Goal: Task Accomplishment & Management: Use online tool/utility

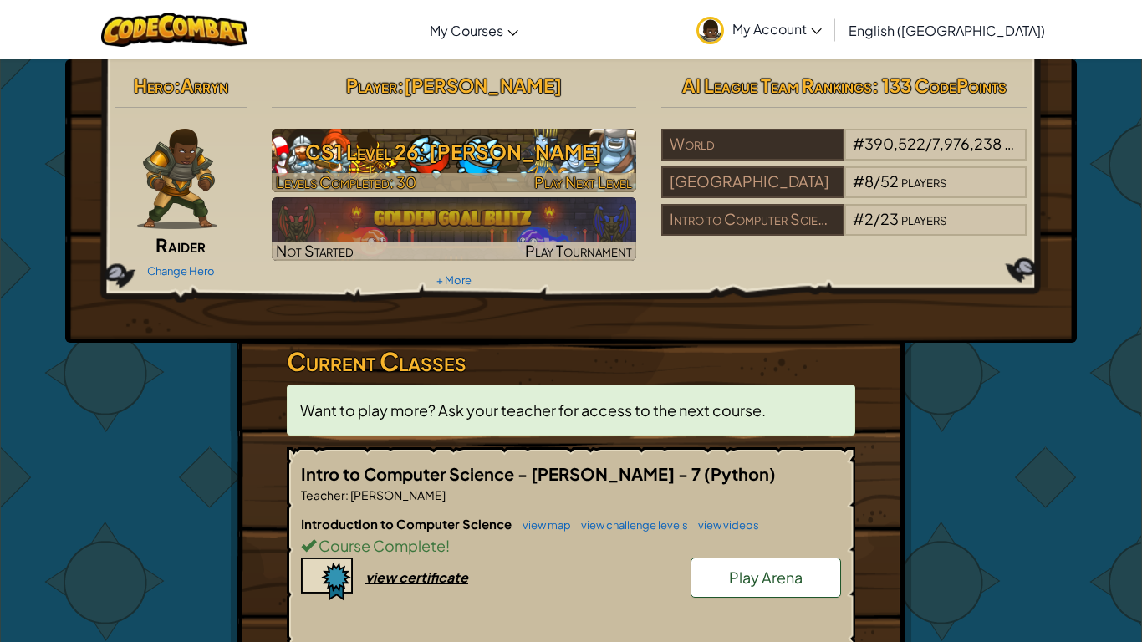
click at [578, 182] on span "Play Next Level" at bounding box center [583, 181] width 98 height 19
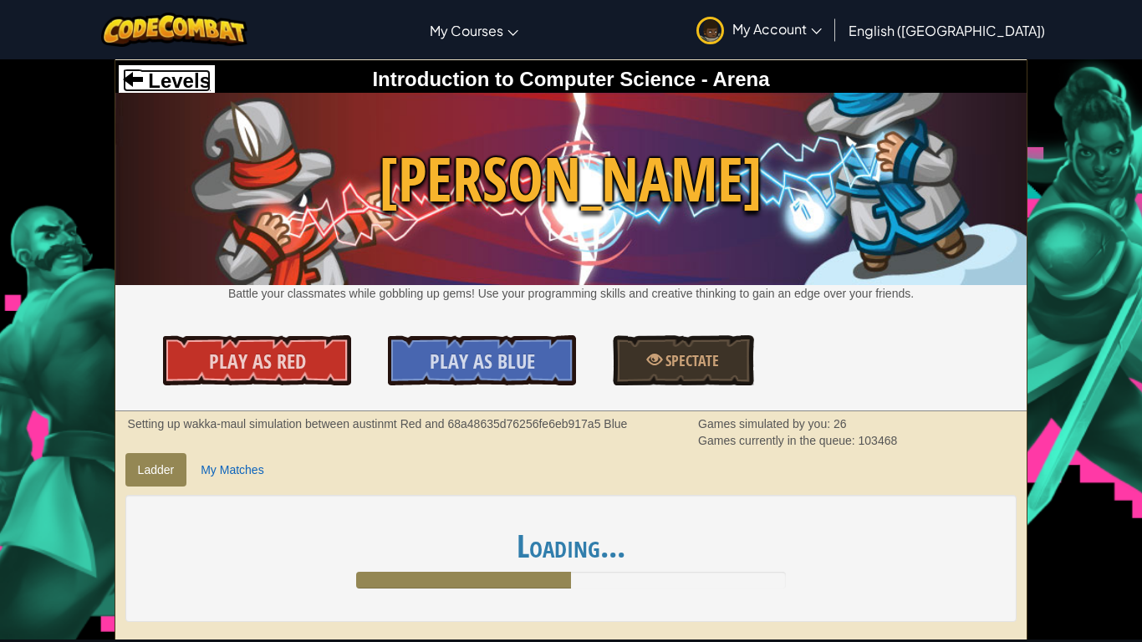
click at [166, 83] on span "Levels" at bounding box center [177, 80] width 68 height 23
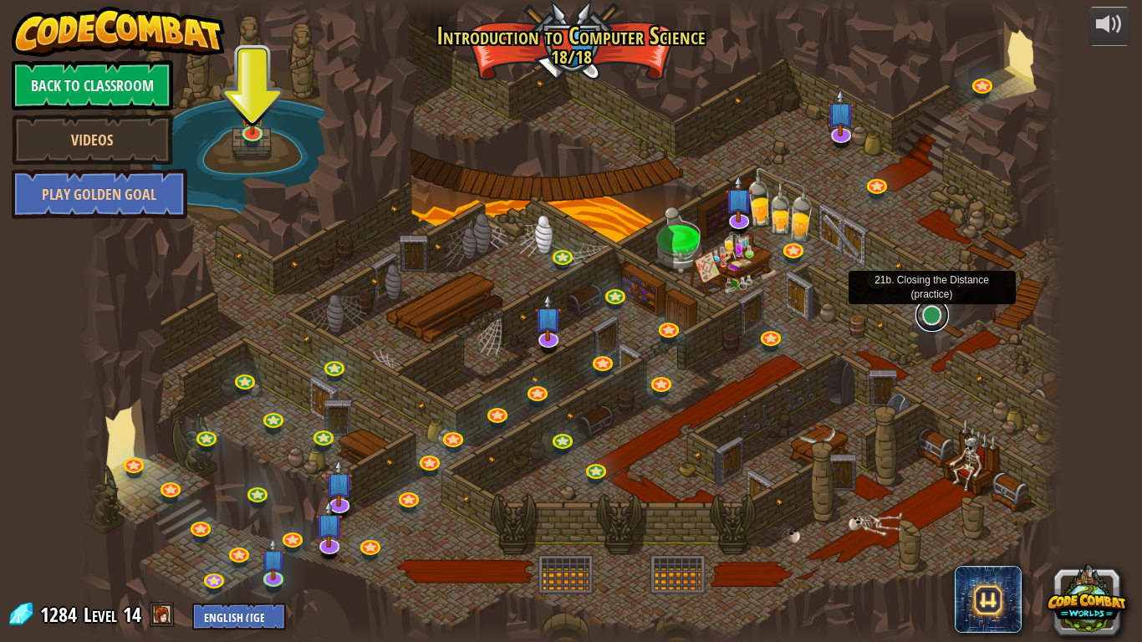
click at [932, 314] on link at bounding box center [931, 314] width 33 height 33
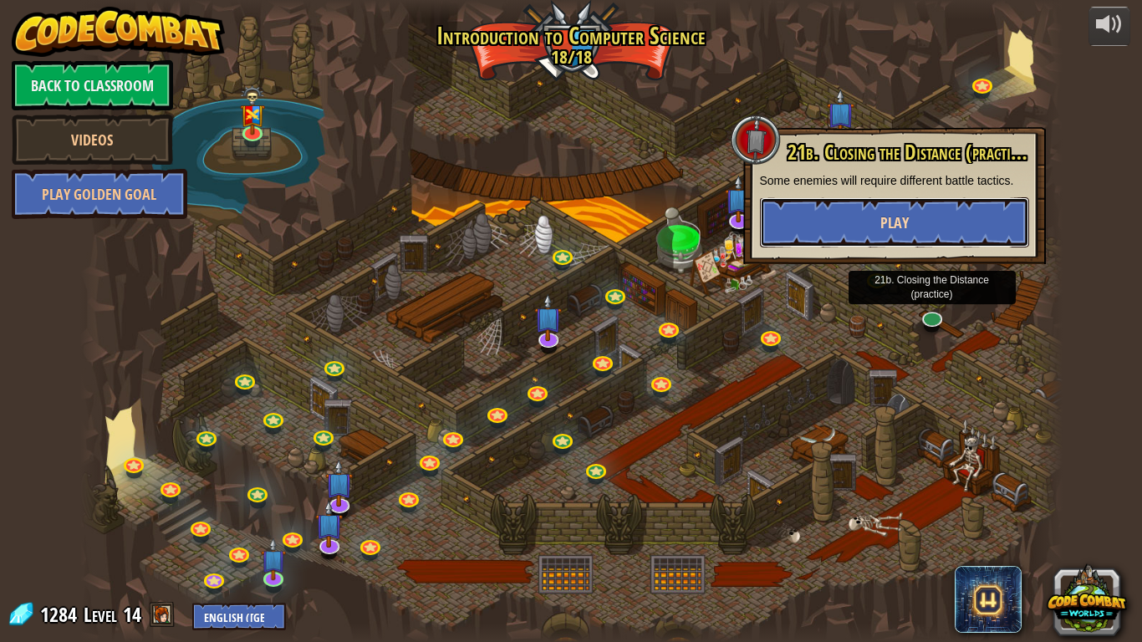
click at [905, 227] on span "Play" at bounding box center [894, 222] width 28 height 21
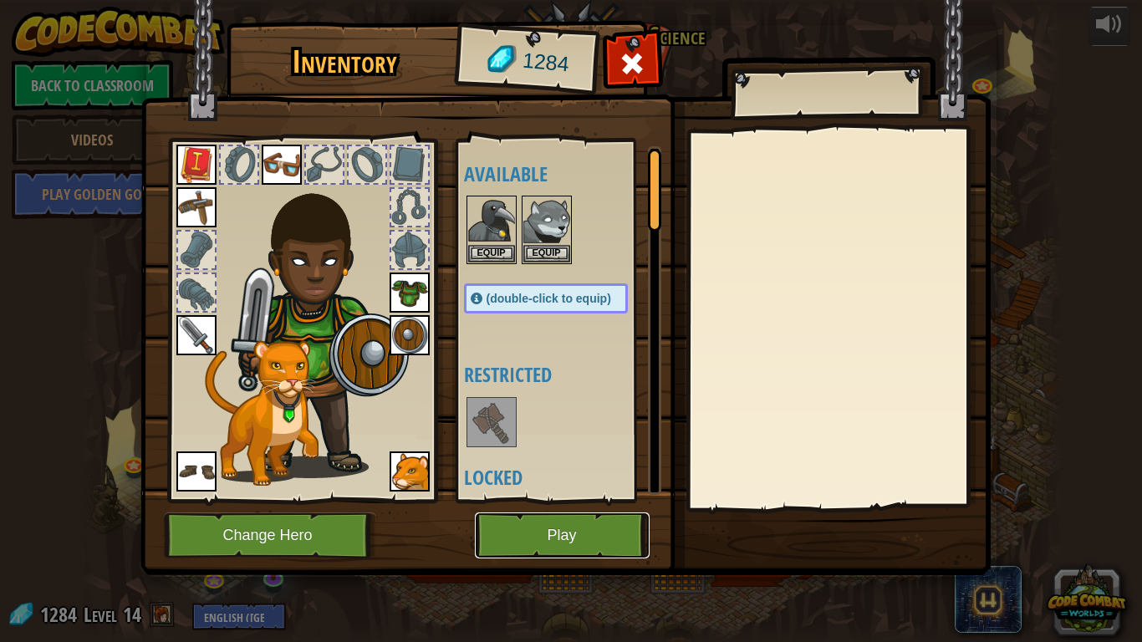
click at [559, 530] on button "Play" at bounding box center [562, 535] width 175 height 46
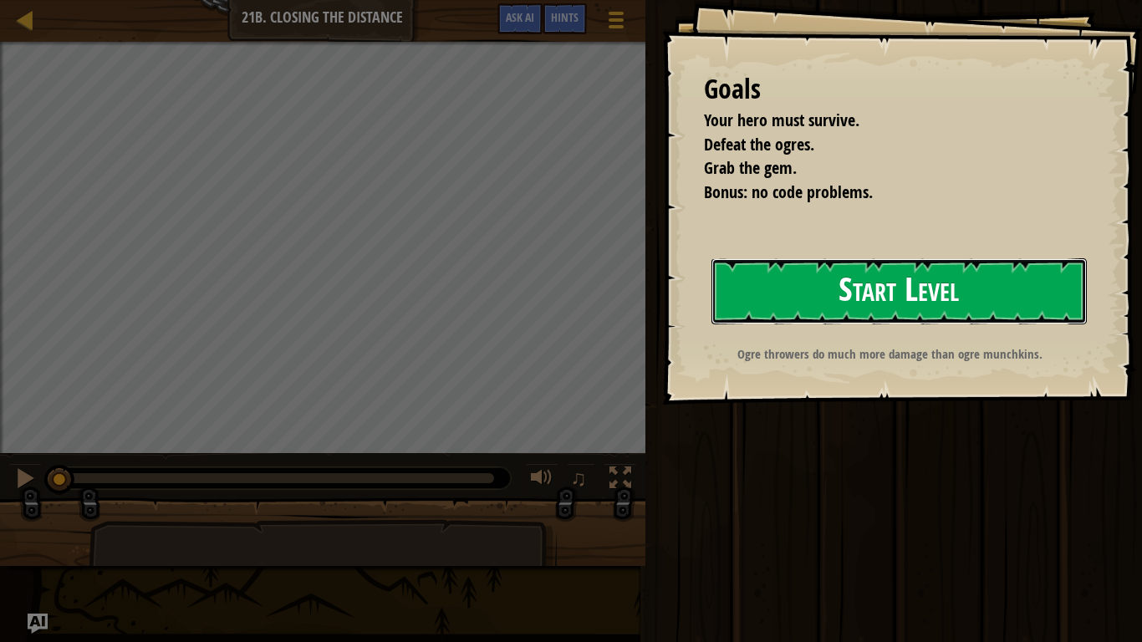
click at [971, 293] on button "Start Level" at bounding box center [898, 291] width 375 height 66
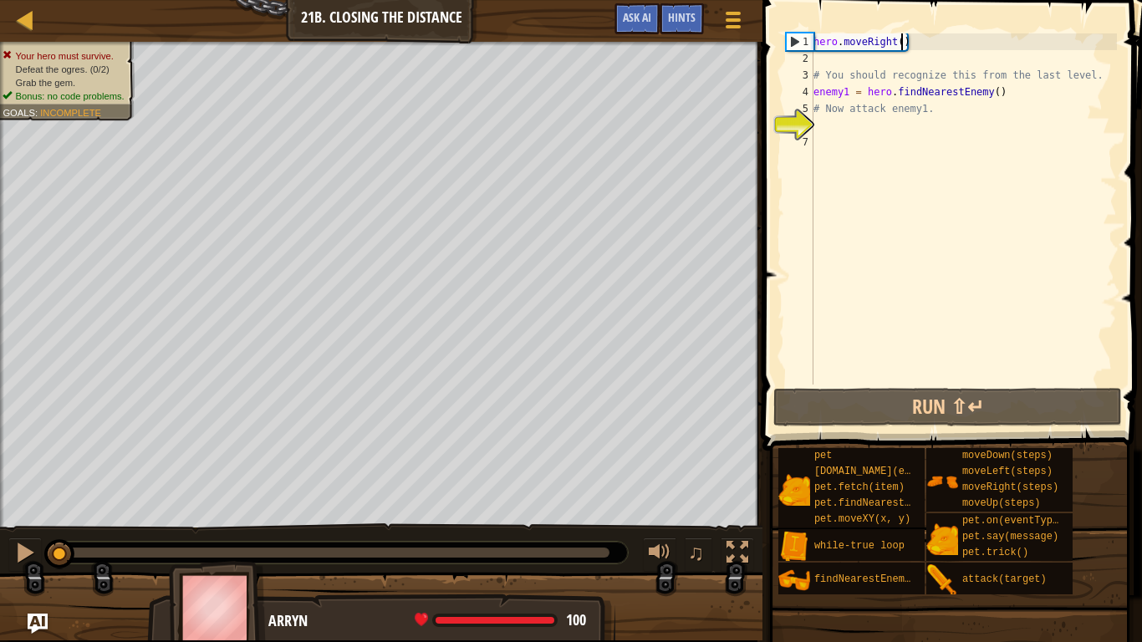
click at [900, 46] on div "hero . moveRight ( ) # You should recognize this from the last level. enemy1 = …" at bounding box center [963, 225] width 307 height 385
type textarea "hero.moveRight()"
click at [894, 126] on div "hero . moveRight ( ) # You should recognize this from the last level. enemy1 = …" at bounding box center [963, 225] width 307 height 385
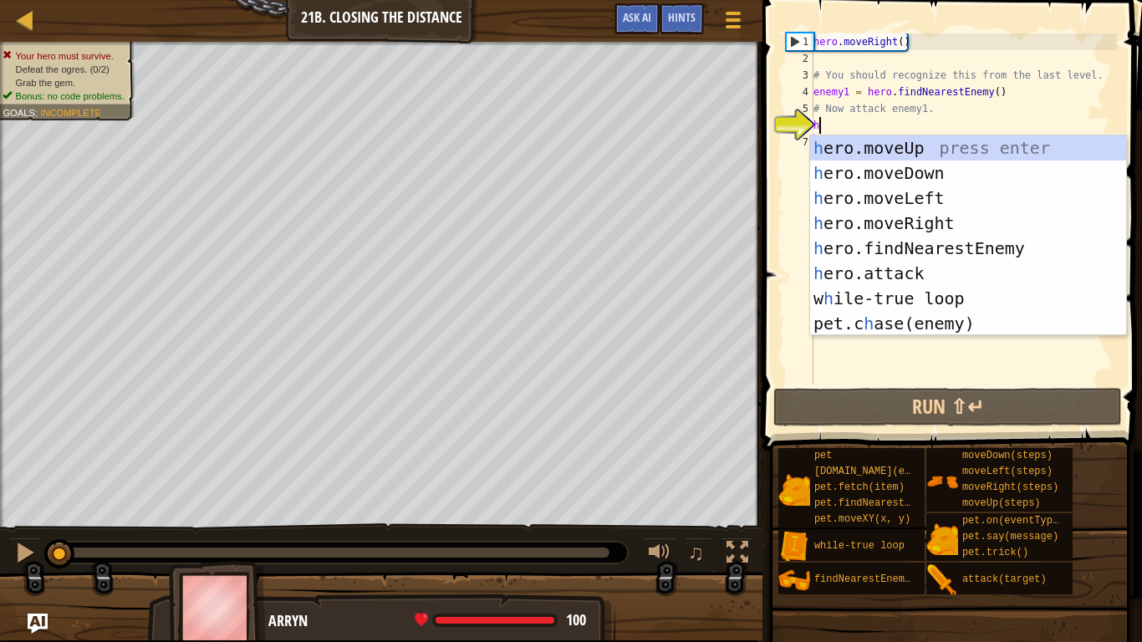
scroll to position [8, 1]
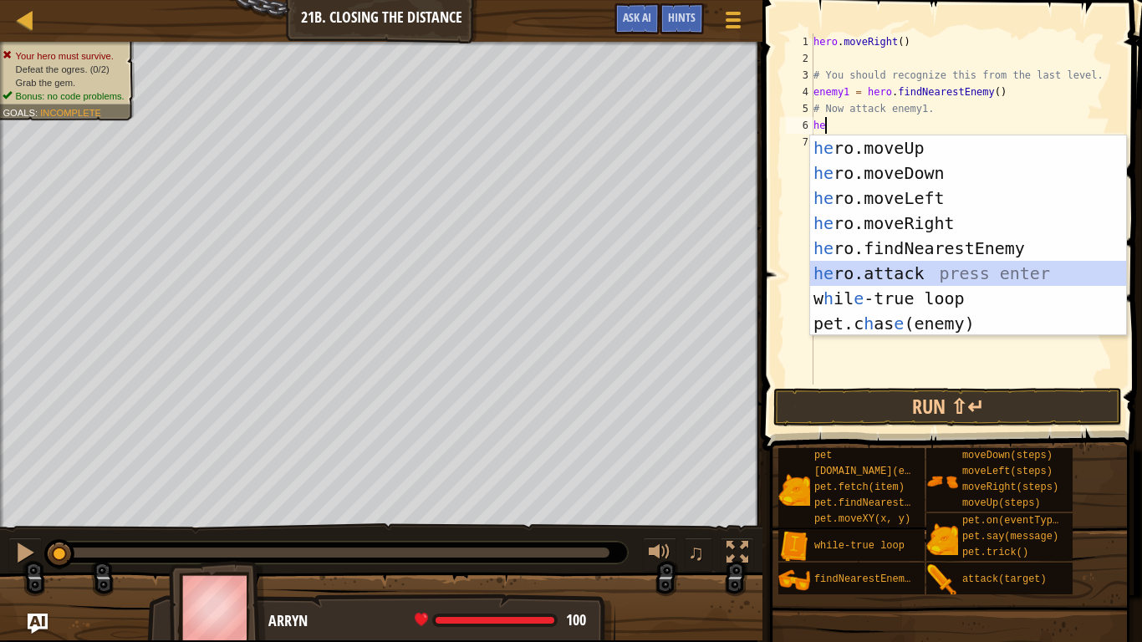
click at [951, 272] on div "he ro.moveUp press enter he ro.moveDown press enter he ro.moveLeft press enter …" at bounding box center [968, 260] width 316 height 251
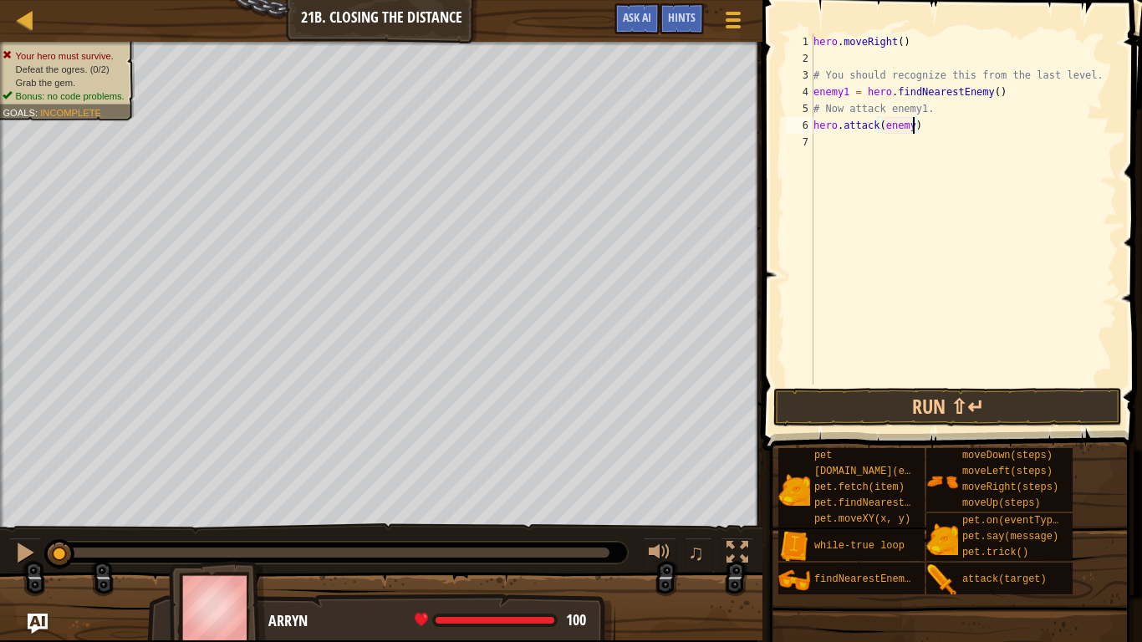
click at [915, 130] on div "hero . moveRight ( ) # You should recognize this from the last level. enemy1 = …" at bounding box center [963, 225] width 307 height 385
type textarea "hero.attack(enemy1)"
click at [865, 150] on div "hero . moveRight ( ) # You should recognize this from the last level. enemy1 = …" at bounding box center [963, 225] width 307 height 385
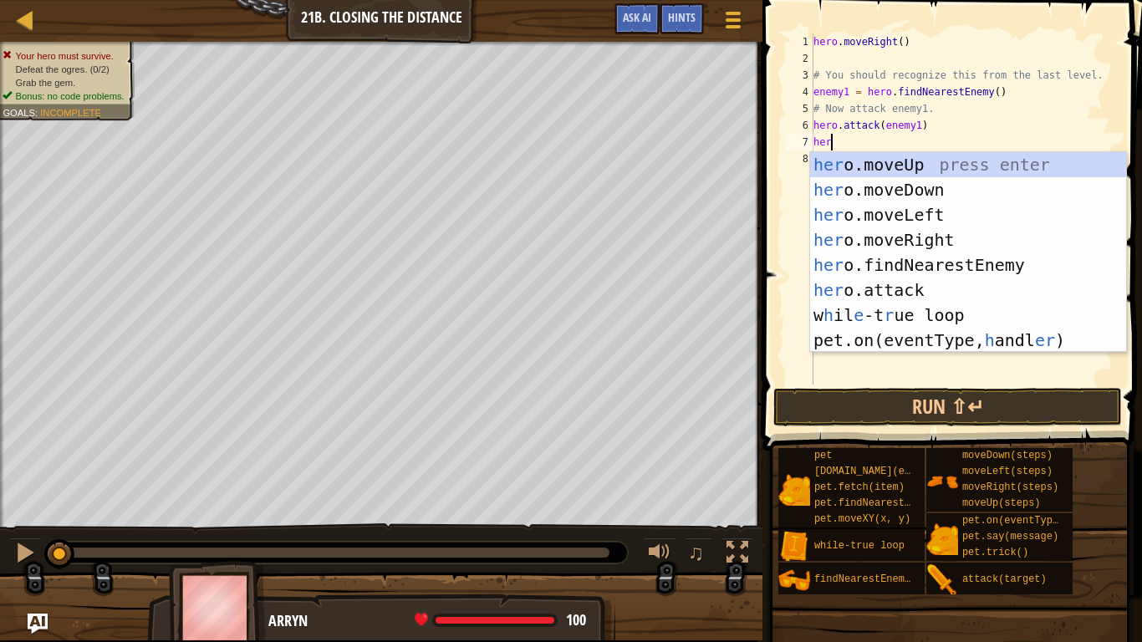
scroll to position [8, 3]
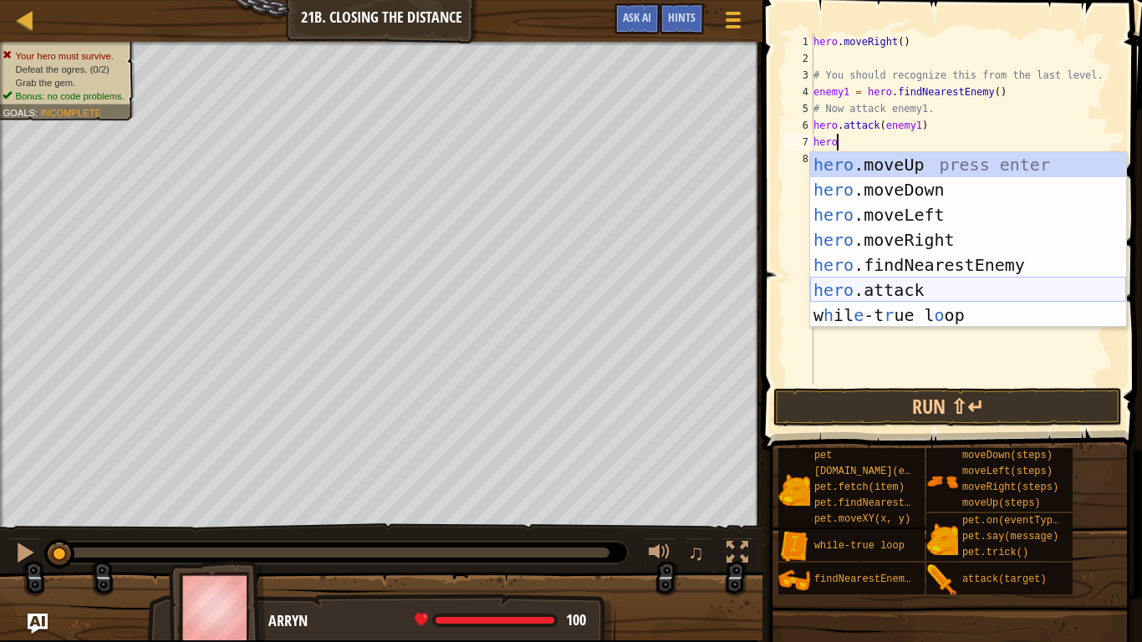
click at [926, 293] on div "hero .moveUp press enter hero .moveDown press enter hero .moveLeft press enter …" at bounding box center [968, 265] width 316 height 226
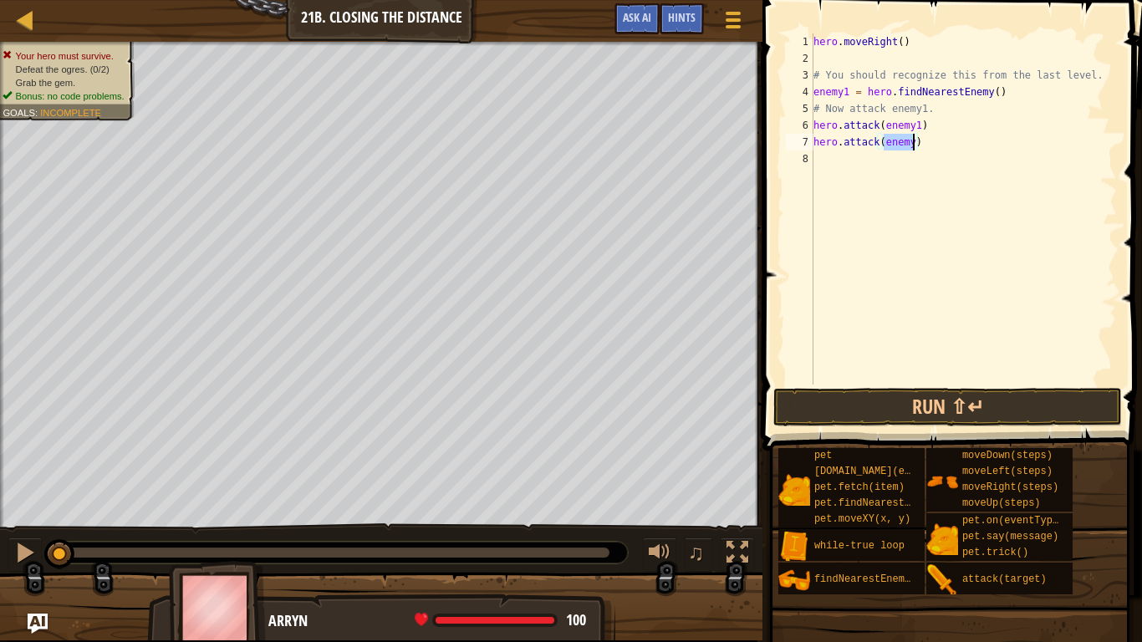
click at [915, 150] on div "hero . moveRight ( ) # You should recognize this from the last level. enemy1 = …" at bounding box center [963, 225] width 307 height 385
type textarea "hero.attack(enemy1)"
click at [867, 162] on div "hero . moveRight ( ) # You should recognize this from the last level. enemy1 = …" at bounding box center [963, 225] width 307 height 385
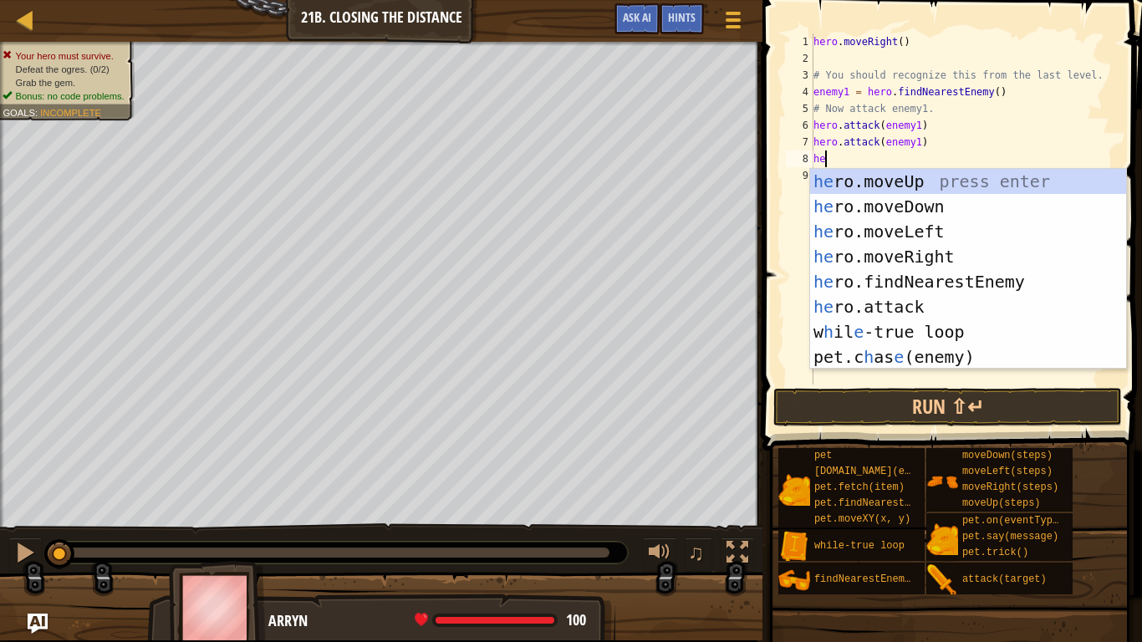
type textarea "her"
click at [942, 278] on div "her o.moveUp press enter her o.moveDown press enter her o.moveLeft press enter …" at bounding box center [968, 294] width 316 height 251
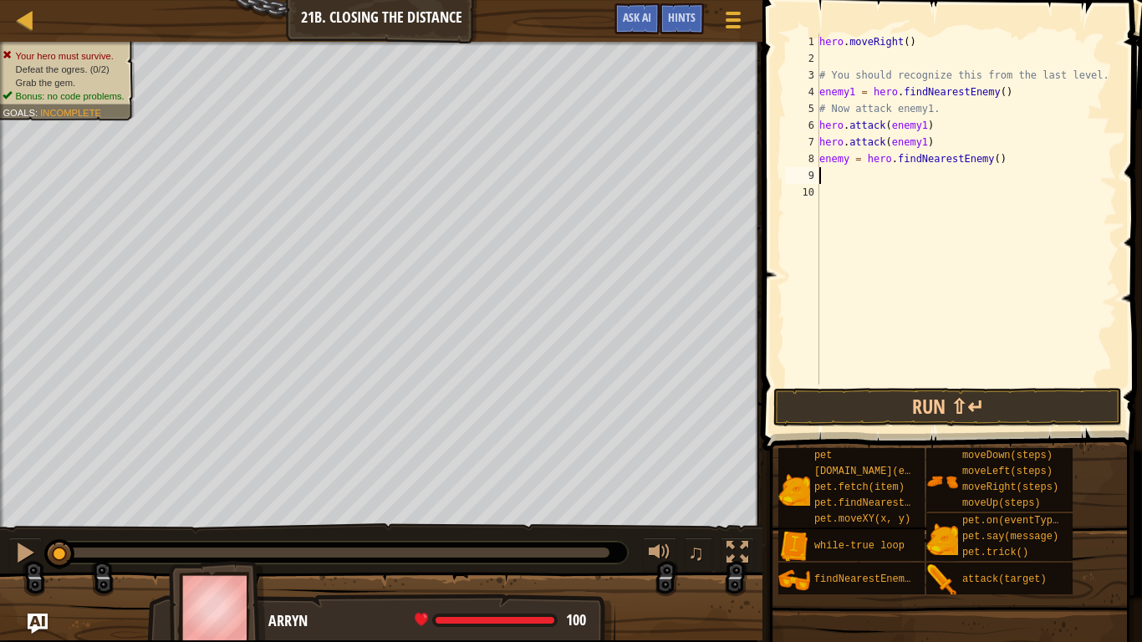
click at [846, 161] on div "hero . moveRight ( ) # You should recognize this from the last level. enemy1 = …" at bounding box center [966, 225] width 301 height 385
type textarea "enemy2 = hero.findNearestEnemy()"
click at [858, 181] on div "hero . moveRight ( ) # You should recognize this from the last level. enemy1 = …" at bounding box center [966, 225] width 301 height 385
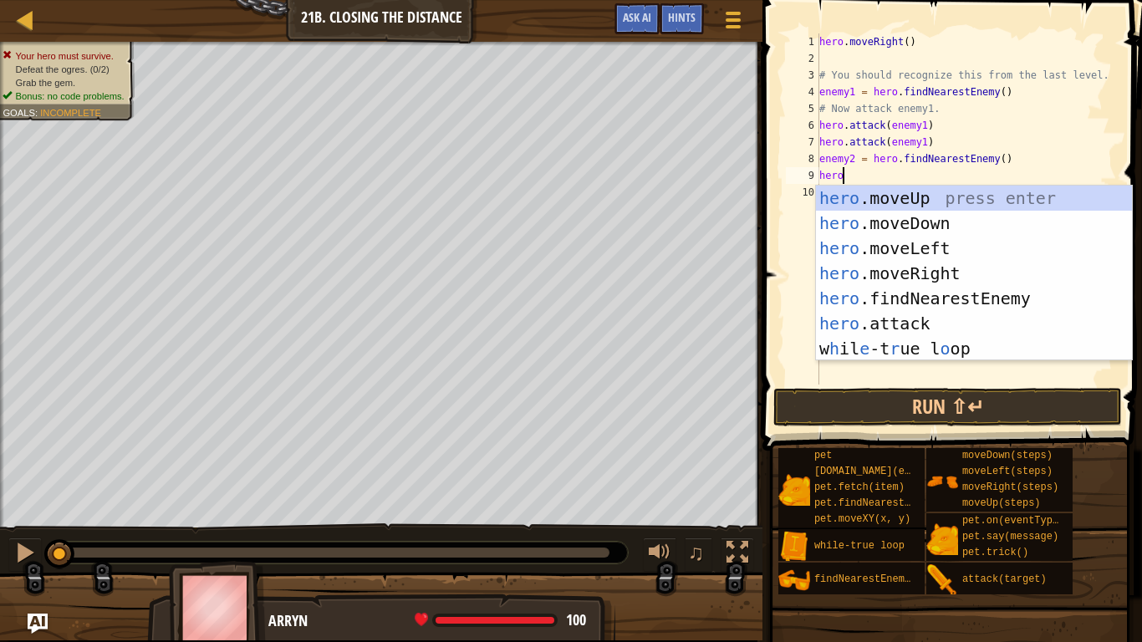
scroll to position [8, 3]
click at [903, 323] on div "hero .moveUp press enter hero .moveDown press enter hero .moveLeft press enter …" at bounding box center [974, 299] width 316 height 226
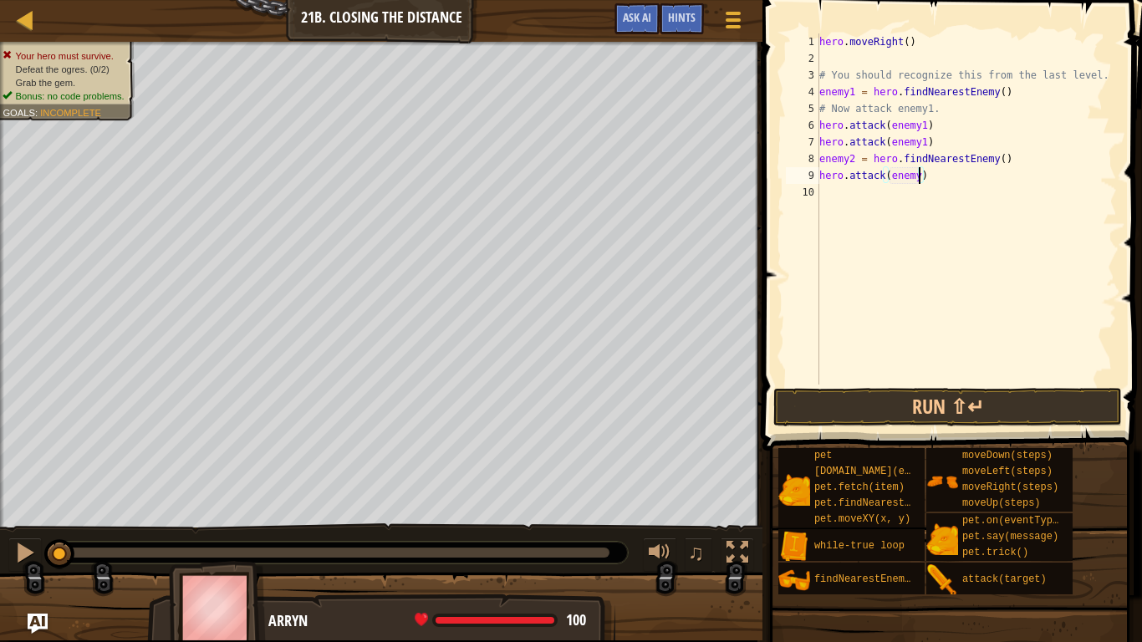
click at [918, 183] on div "hero . moveRight ( ) # You should recognize this from the last level. enemy1 = …" at bounding box center [966, 225] width 301 height 385
type textarea "hero.attack(enemy2)"
click at [850, 197] on div "hero . moveRight ( ) # You should recognize this from the last level. enemy1 = …" at bounding box center [966, 225] width 301 height 385
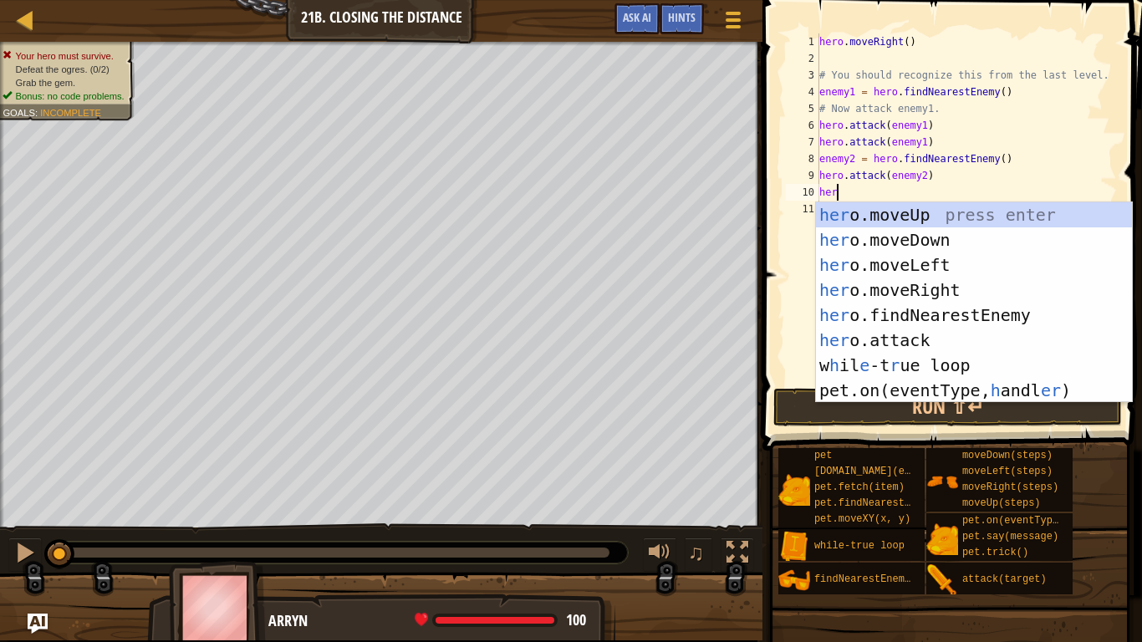
scroll to position [8, 3]
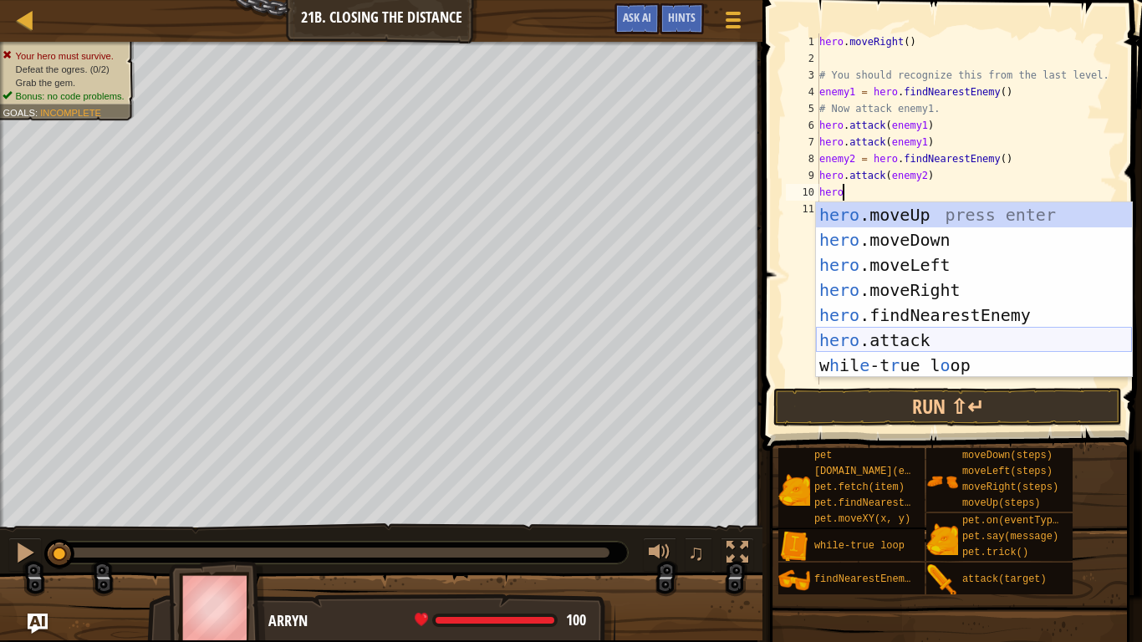
click at [900, 336] on div "hero .moveUp press enter hero .moveDown press enter hero .moveLeft press enter …" at bounding box center [974, 315] width 316 height 226
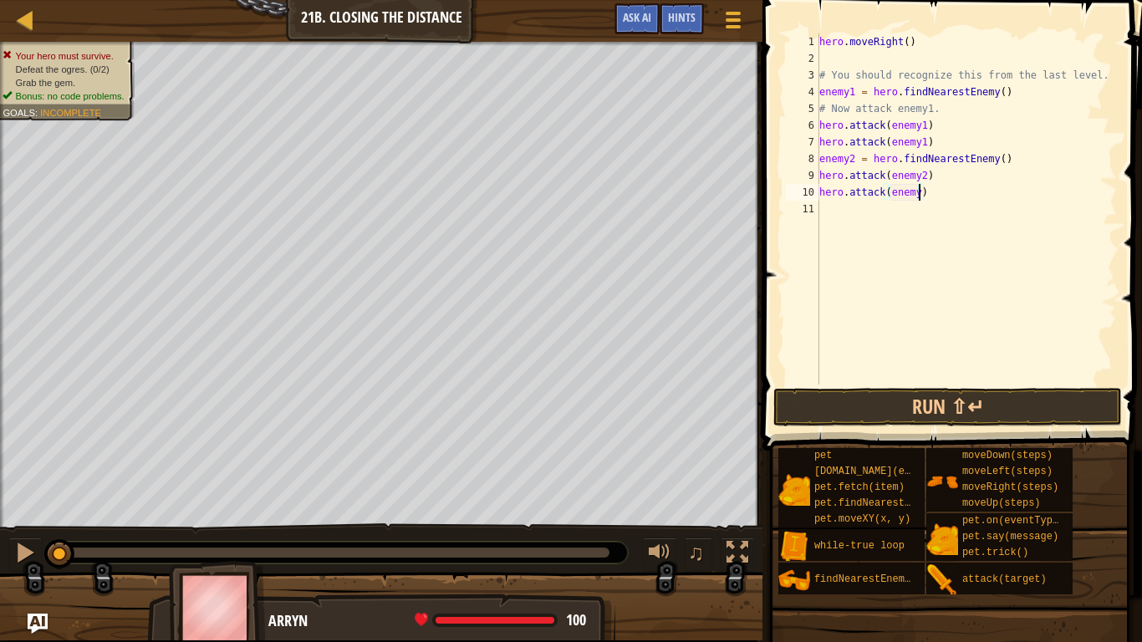
click at [918, 194] on div "hero . moveRight ( ) # You should recognize this from the last level. enemy1 = …" at bounding box center [966, 225] width 301 height 385
type textarea "hero.attack(enemy2)"
click at [852, 216] on div "hero . moveRight ( ) # You should recognize this from the last level. enemy1 = …" at bounding box center [966, 225] width 301 height 385
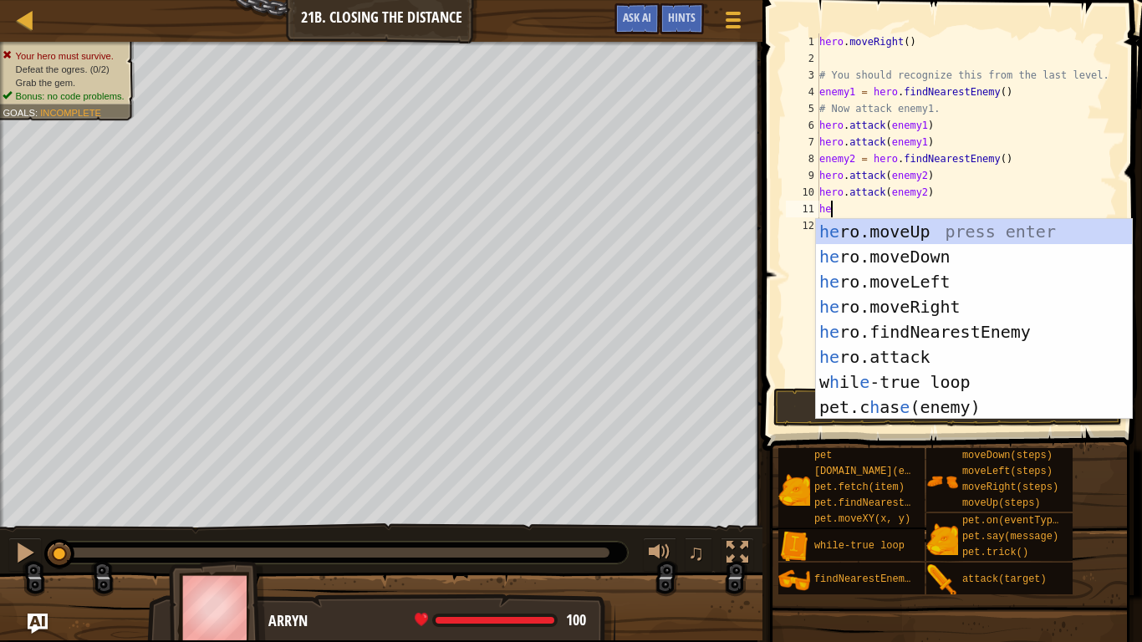
type textarea "her"
click at [941, 309] on div "her o.moveUp press enter her o.moveDown press enter her o.moveLeft press enter …" at bounding box center [974, 344] width 316 height 251
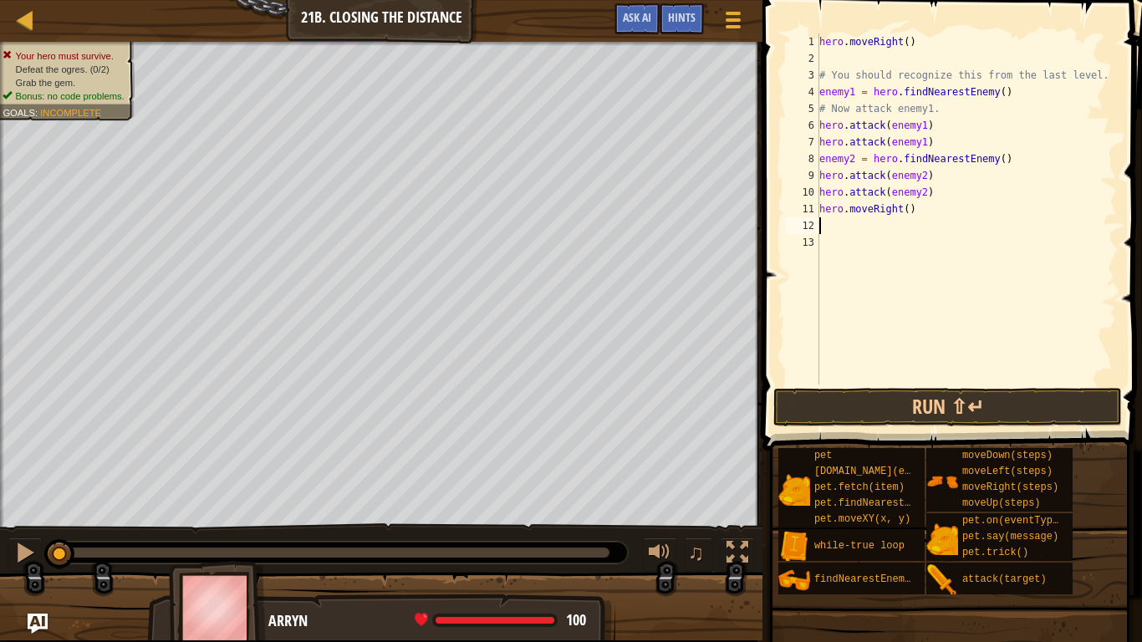
click at [906, 211] on div "hero . moveRight ( ) # You should recognize this from the last level. enemy1 = …" at bounding box center [966, 225] width 301 height 385
click at [956, 405] on button "Run ⇧↵" at bounding box center [947, 407] width 349 height 38
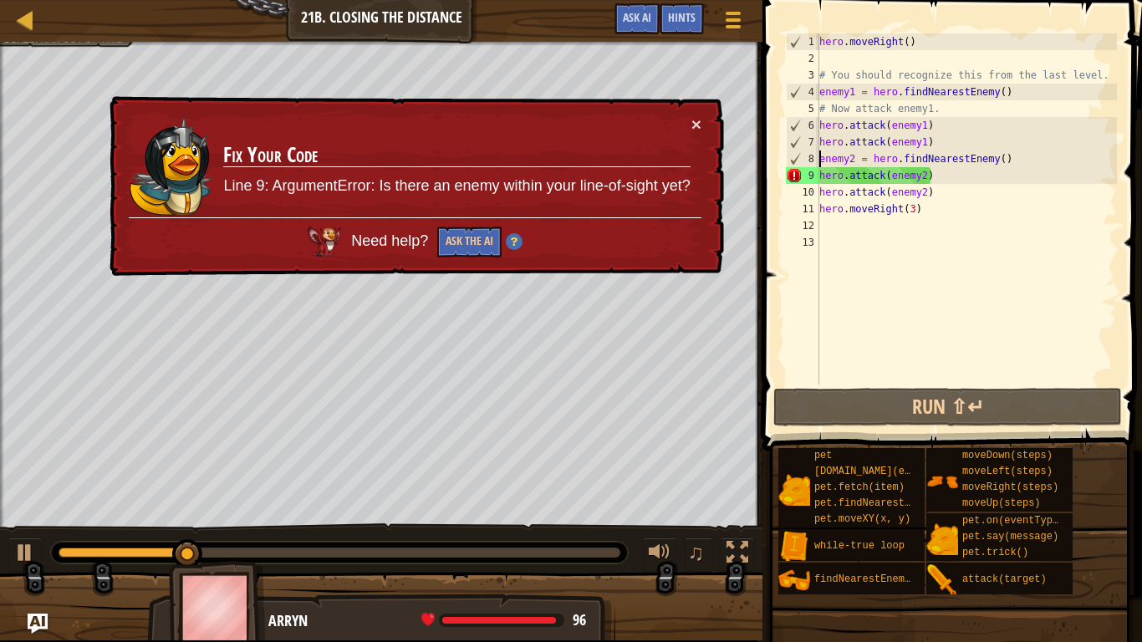
click at [819, 158] on div "hero . moveRight ( ) # You should recognize this from the last level. enemy1 = …" at bounding box center [966, 225] width 301 height 385
type textarea "enemy2 = hero.findNearestEnemy()"
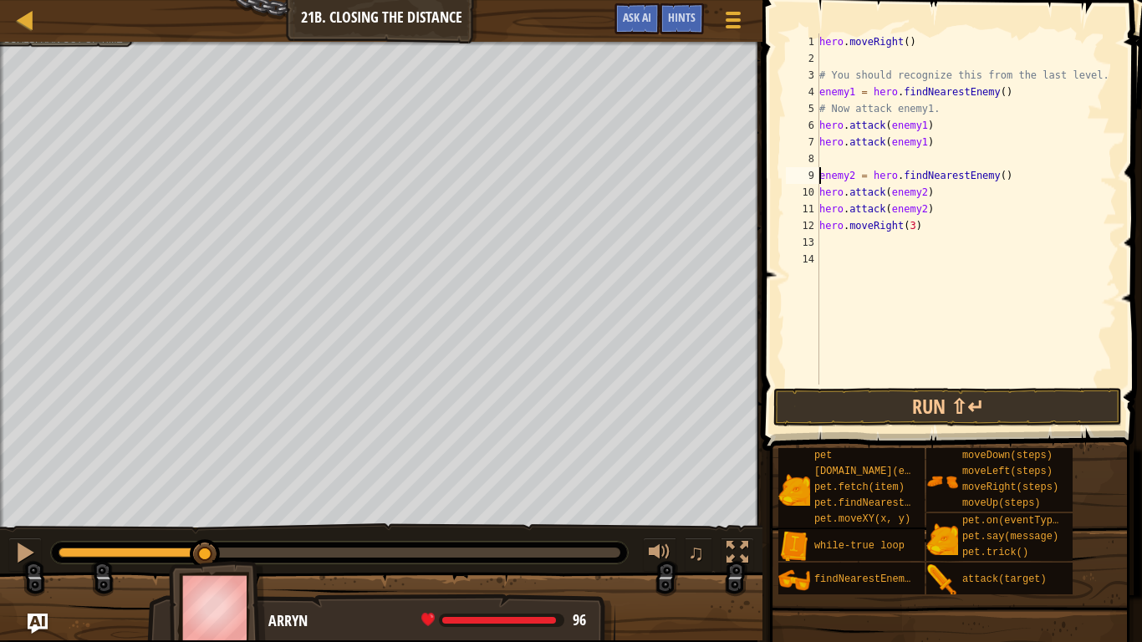
click at [838, 160] on div "hero . moveRight ( ) # You should recognize this from the last level. enemy1 = …" at bounding box center [966, 225] width 301 height 385
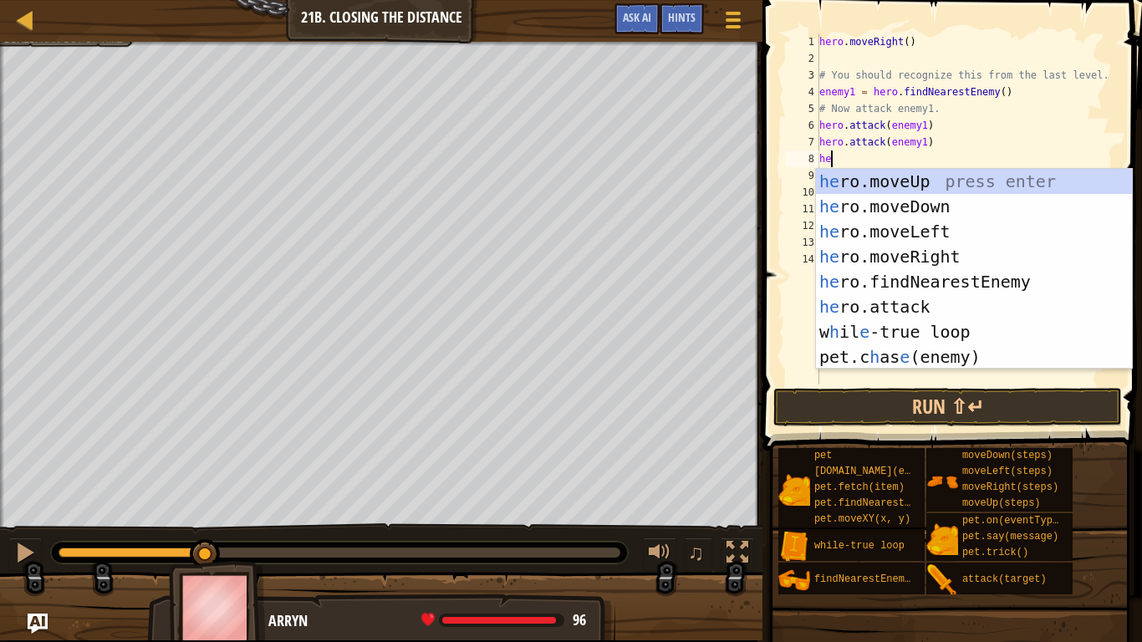
type textarea "hero"
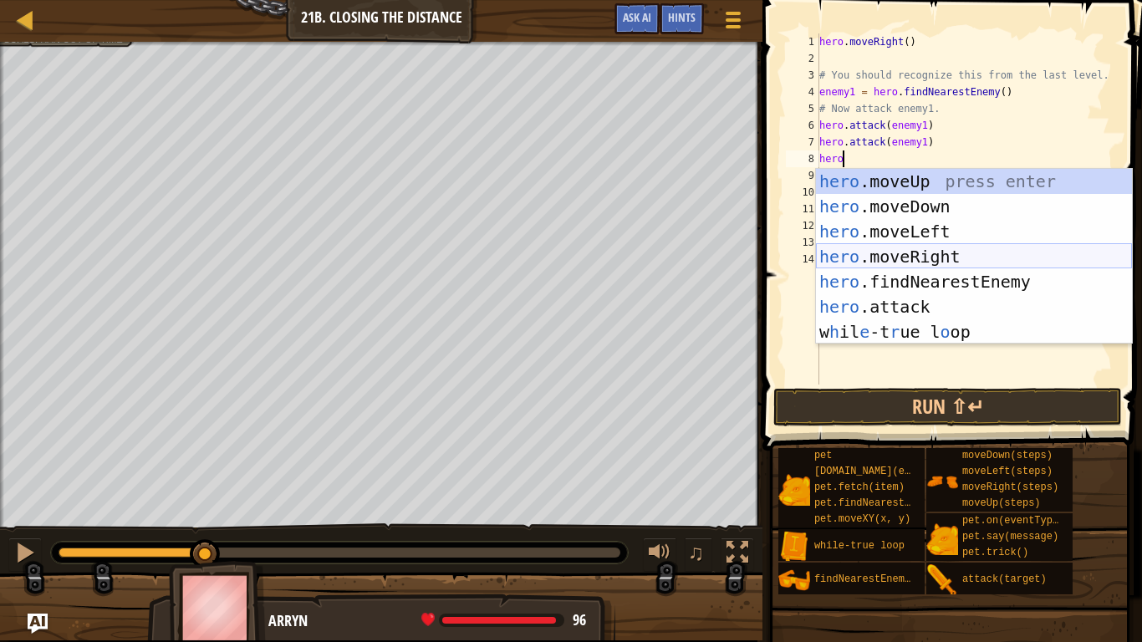
click at [920, 253] on div "hero .moveUp press enter hero .moveDown press enter hero .moveLeft press enter …" at bounding box center [974, 282] width 316 height 226
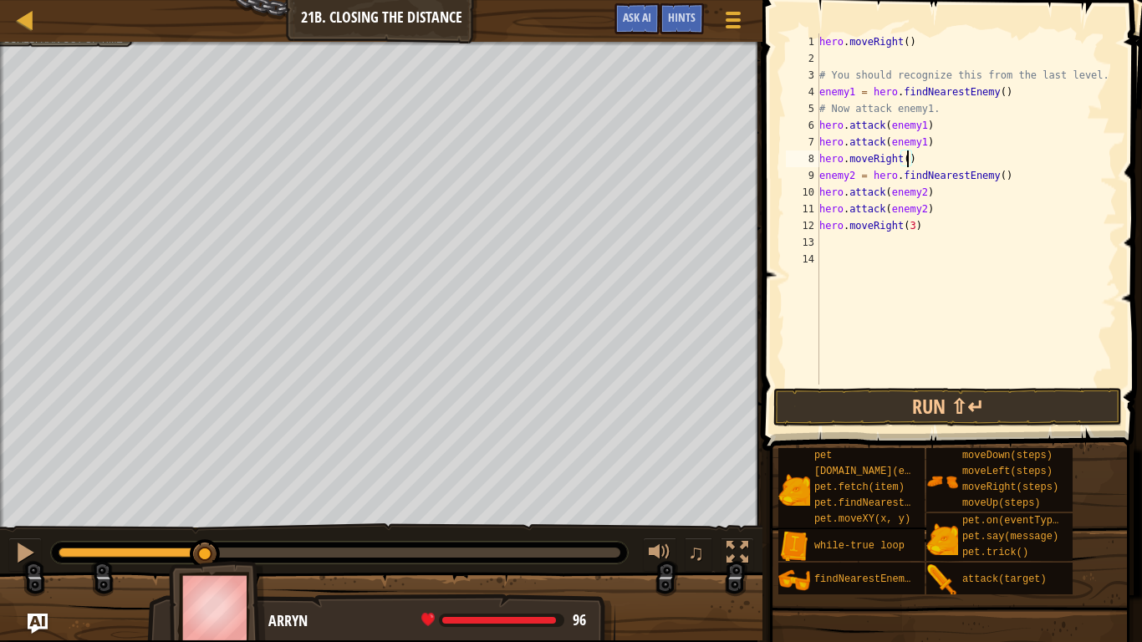
click at [907, 161] on div "hero . moveRight ( ) # You should recognize this from the last level. enemy1 = …" at bounding box center [966, 225] width 301 height 385
click at [946, 233] on div "hero . moveRight ( ) # You should recognize this from the last level. enemy1 = …" at bounding box center [966, 225] width 301 height 385
click at [1010, 409] on button "Run ⇧↵" at bounding box center [947, 407] width 349 height 38
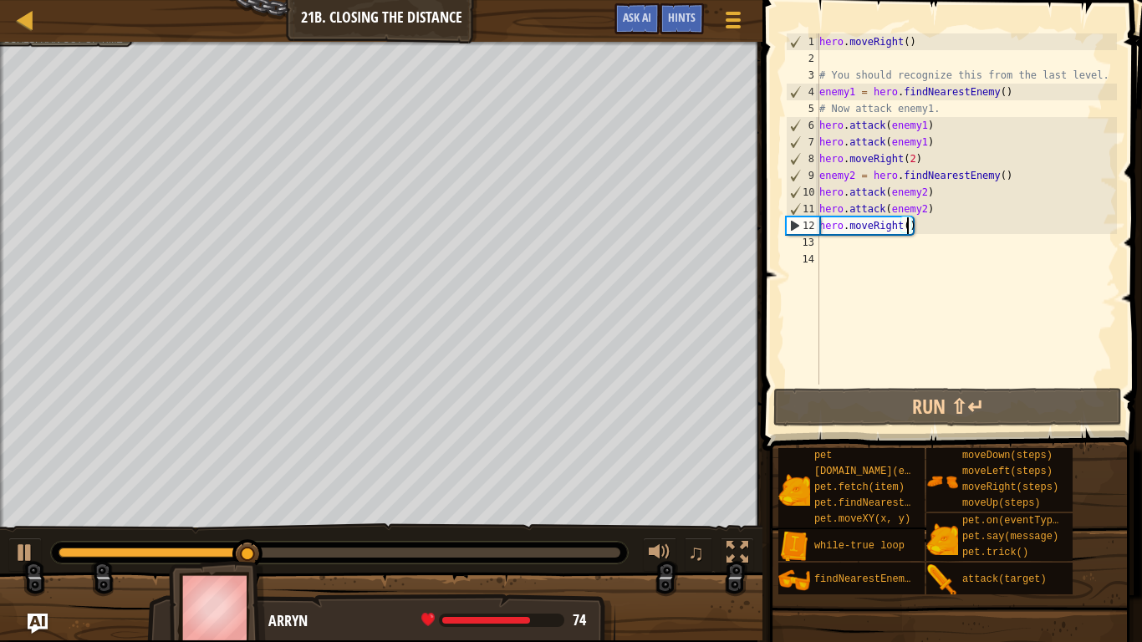
click at [908, 230] on div "hero . moveRight ( ) # You should recognize this from the last level. enemy1 = …" at bounding box center [966, 225] width 301 height 385
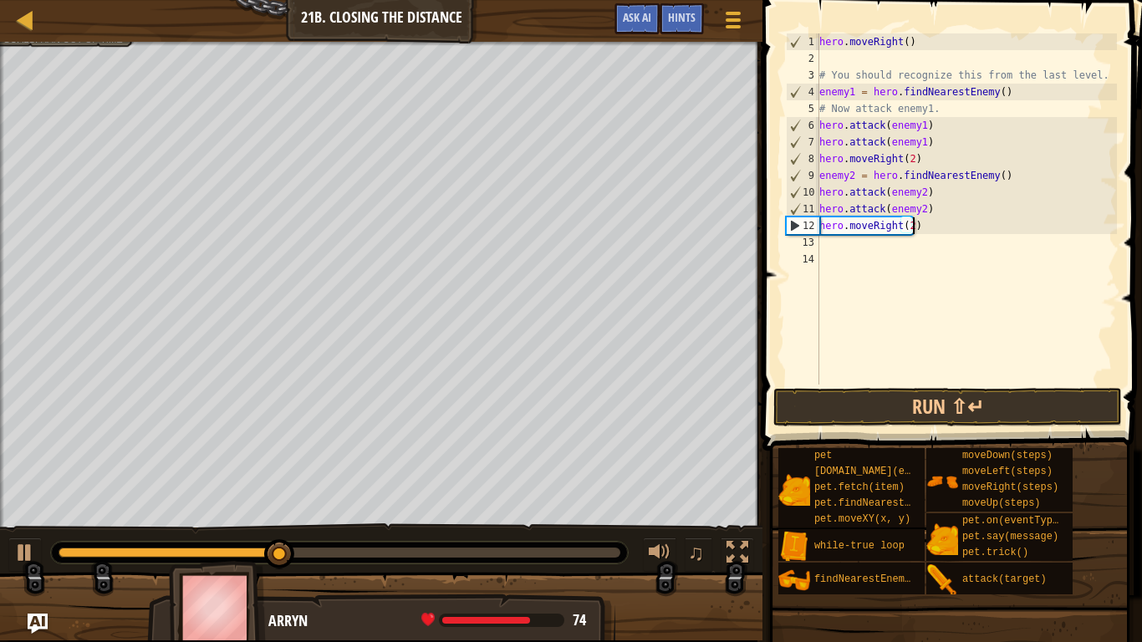
scroll to position [8, 13]
click at [1055, 411] on button "Run ⇧↵" at bounding box center [947, 407] width 349 height 38
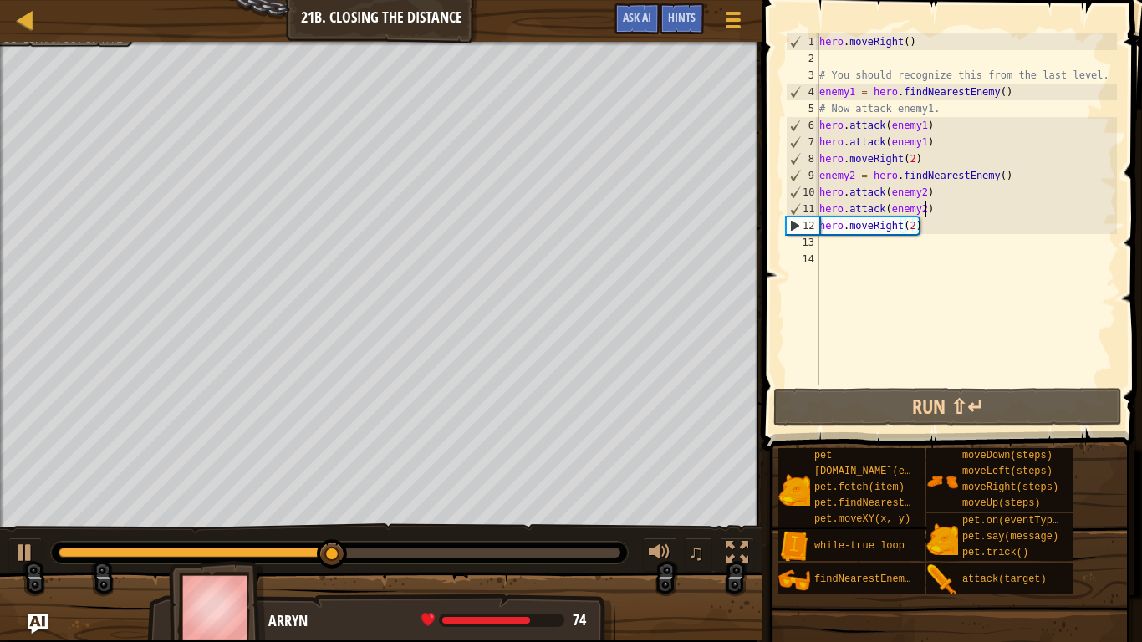
click at [927, 209] on div "hero . moveRight ( ) # You should recognize this from the last level. enemy1 = …" at bounding box center [966, 225] width 301 height 385
type textarea "hero.attack(enemy2)"
click at [931, 210] on div "hero . moveRight ( ) # You should recognize this from the last level. enemy1 = …" at bounding box center [966, 225] width 301 height 385
drag, startPoint x: 931, startPoint y: 210, endPoint x: 812, endPoint y: 212, distance: 118.7
click at [812, 212] on div "hero.attack(enemy2) 1 2 3 4 5 6 7 8 9 10 11 12 13 14 hero . moveRight ( ) # You…" at bounding box center [950, 208] width 334 height 351
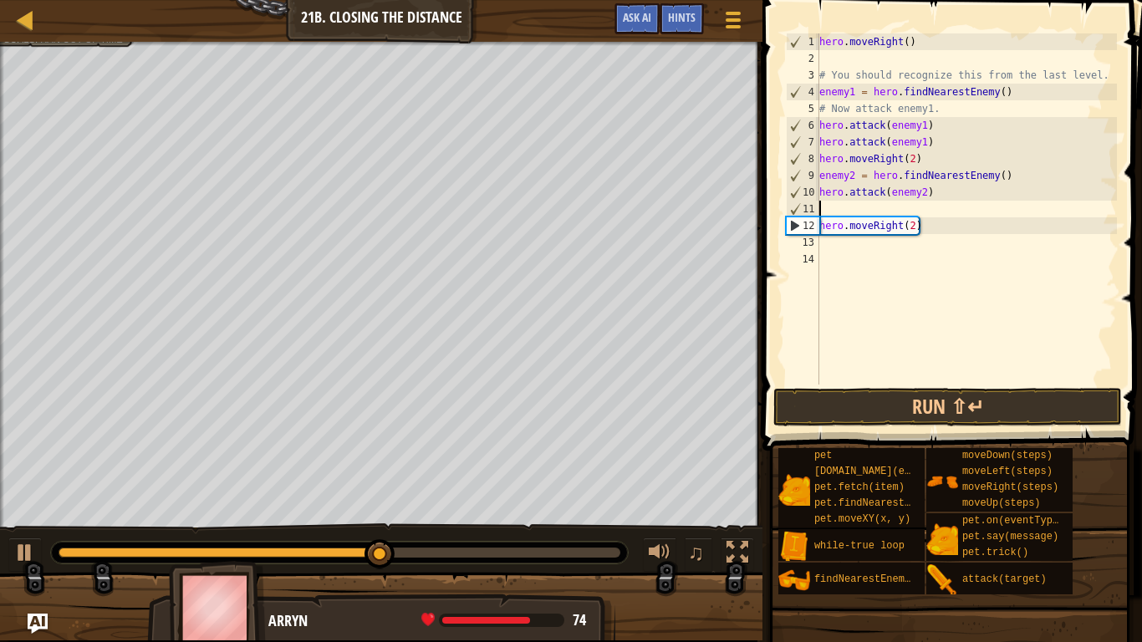
scroll to position [8, 0]
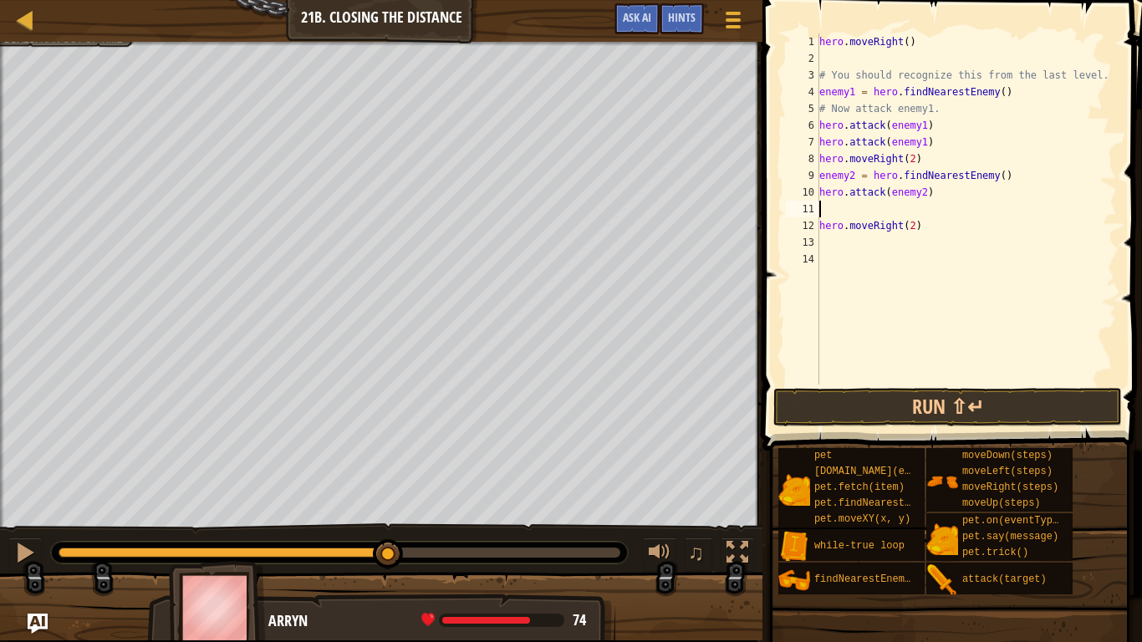
click at [832, 207] on div "hero . moveRight ( ) # You should recognize this from the last level. enemy1 = …" at bounding box center [966, 225] width 301 height 385
type textarea "hero.attack(enemy2)"
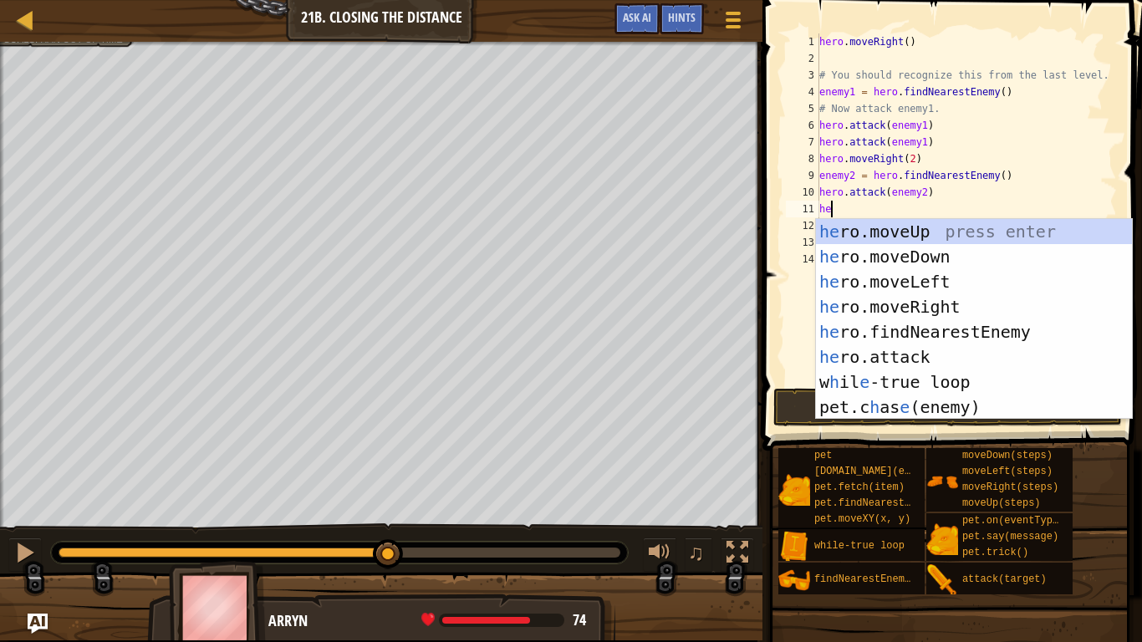
type textarea "hero"
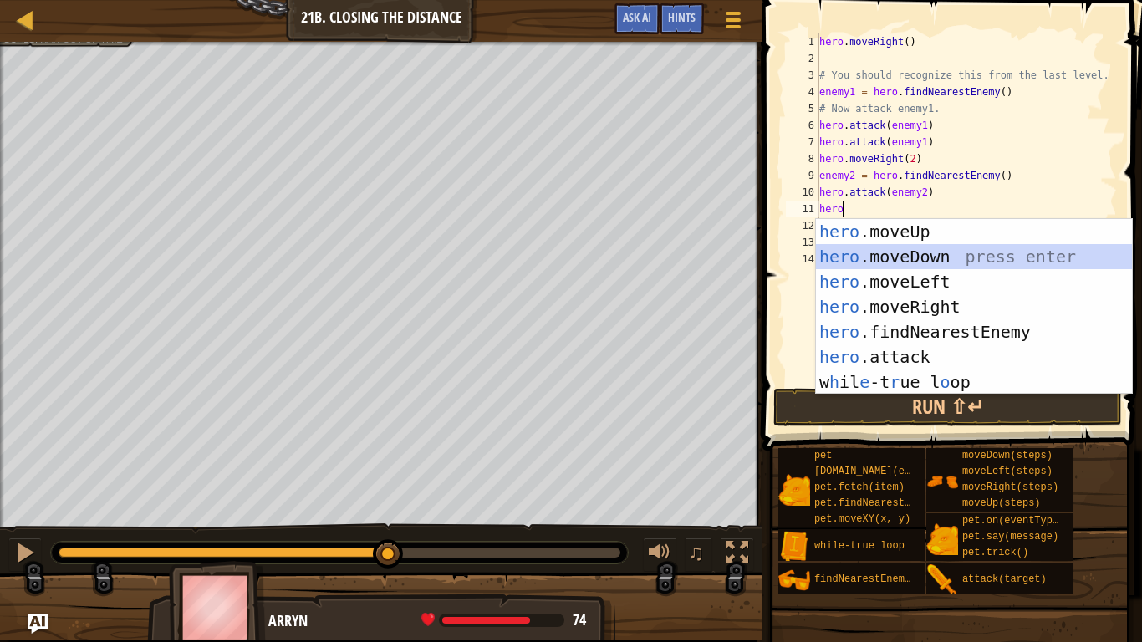
click at [937, 256] on div "hero .moveUp press enter hero .moveDown press enter hero .moveLeft press enter …" at bounding box center [974, 332] width 316 height 226
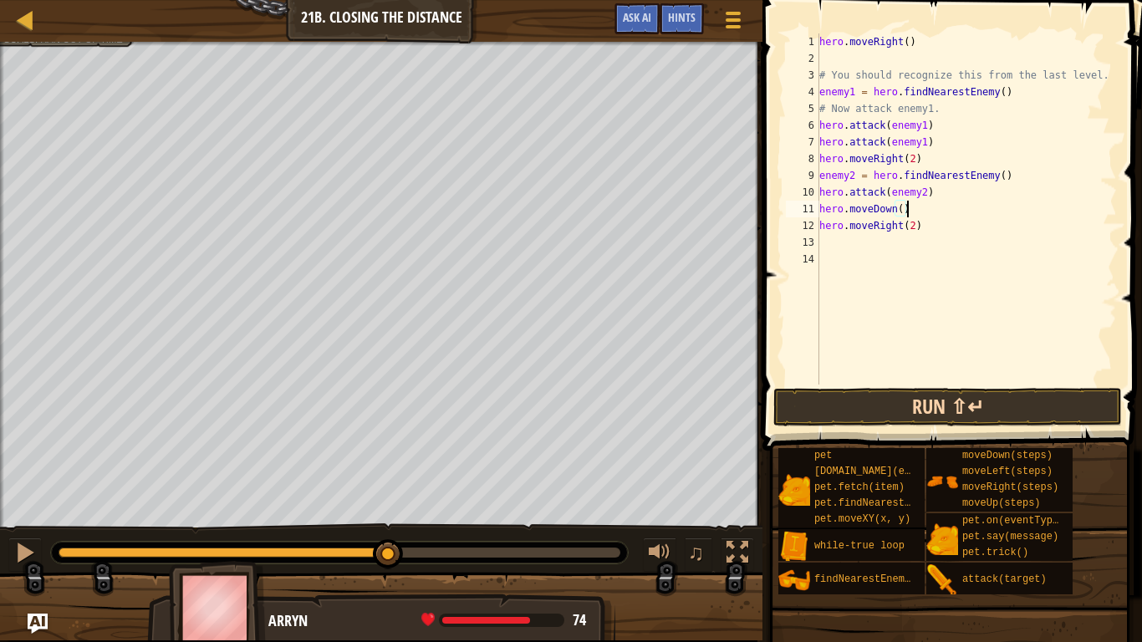
type textarea "hero.moveDown()"
click at [955, 404] on button "Run ⇧↵" at bounding box center [947, 407] width 349 height 38
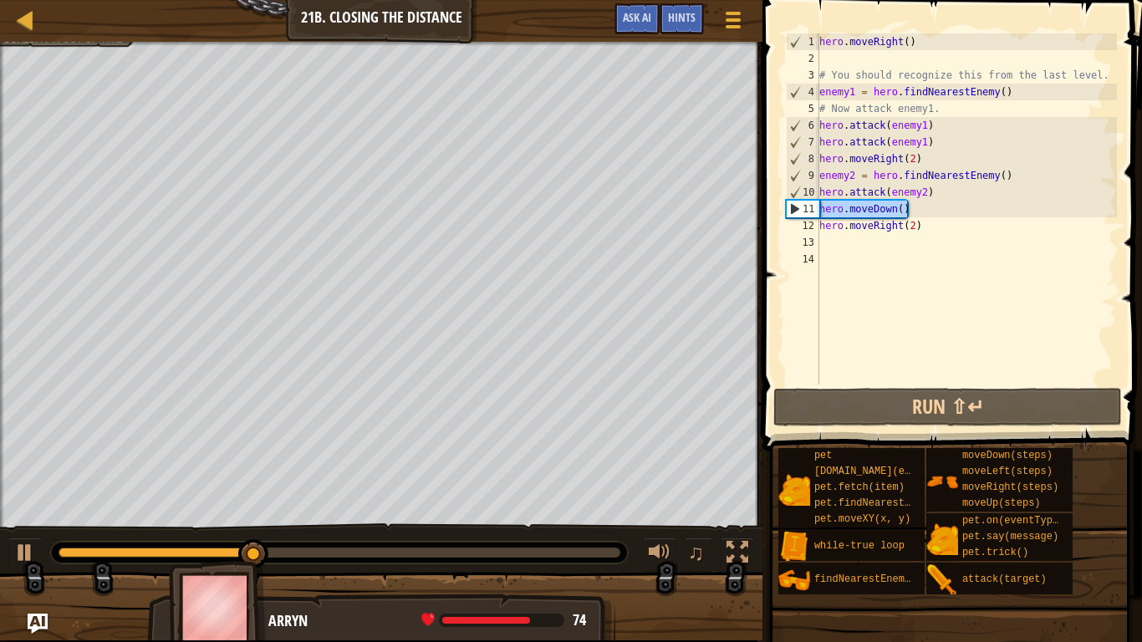
drag, startPoint x: 912, startPoint y: 212, endPoint x: 819, endPoint y: 213, distance: 92.8
click at [819, 213] on div "hero . moveRight ( ) # You should recognize this from the last level. enemy1 = …" at bounding box center [966, 225] width 301 height 385
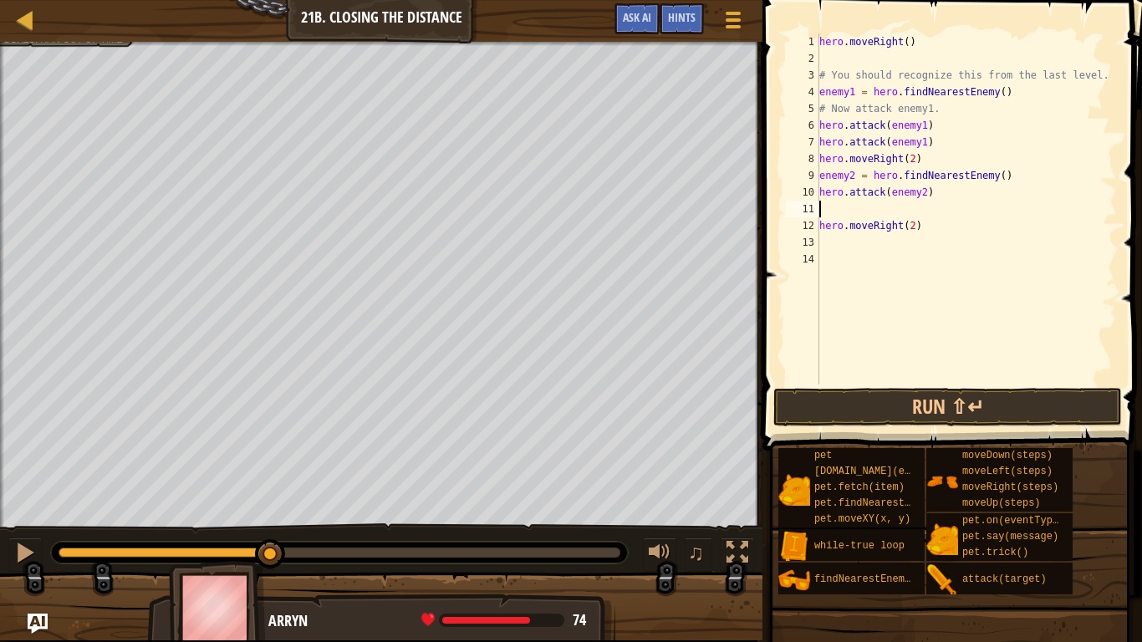
type textarea "hero.attack(enemy2)"
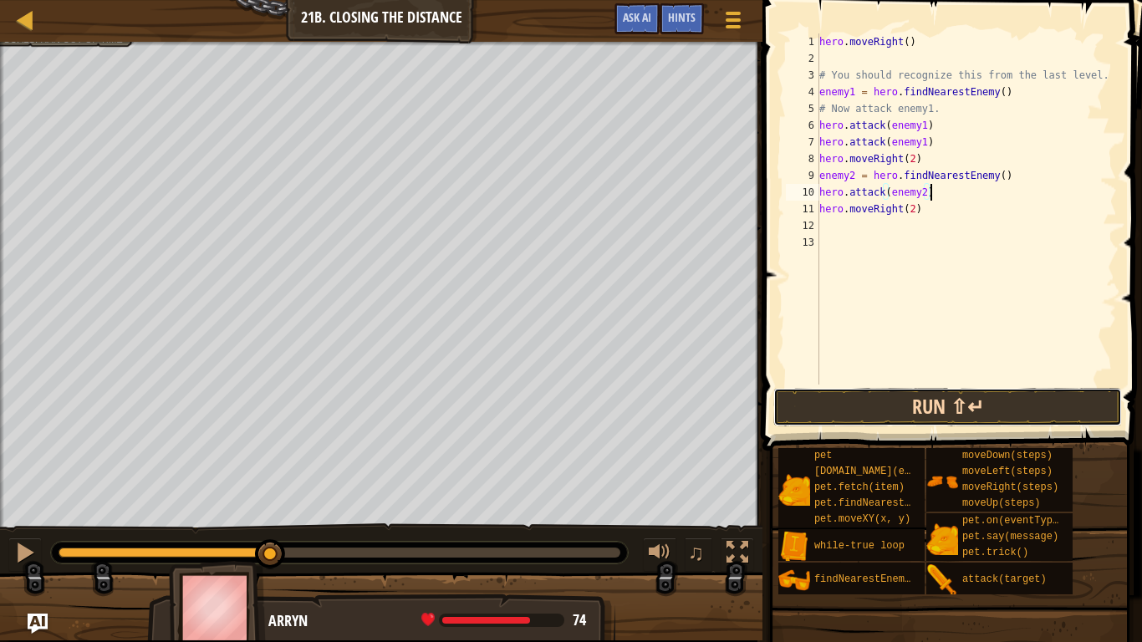
click at [897, 398] on button "Run ⇧↵" at bounding box center [947, 407] width 349 height 38
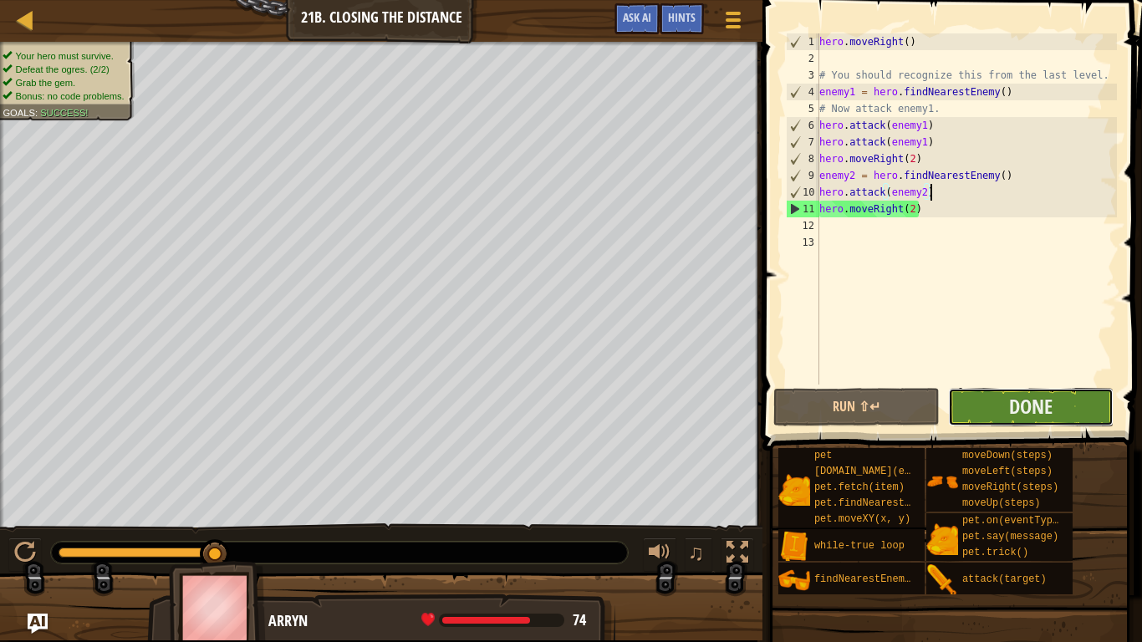
click at [987, 411] on button "Done" at bounding box center [1031, 407] width 166 height 38
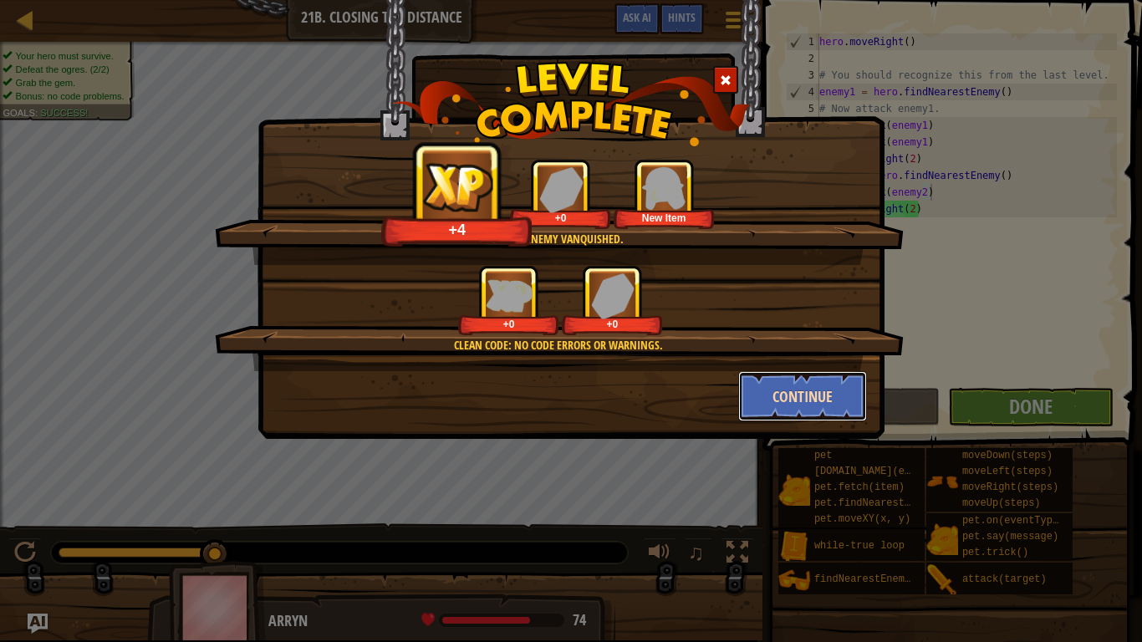
click at [803, 404] on button "Continue" at bounding box center [803, 396] width 130 height 50
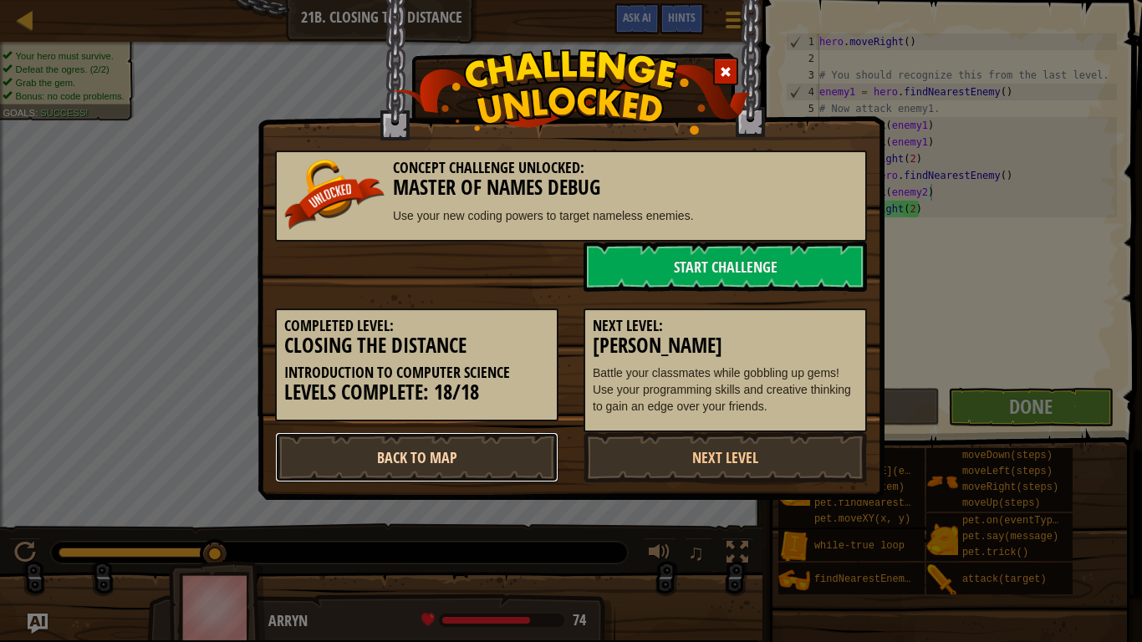
click at [507, 452] on link "Back to Map" at bounding box center [416, 457] width 283 height 50
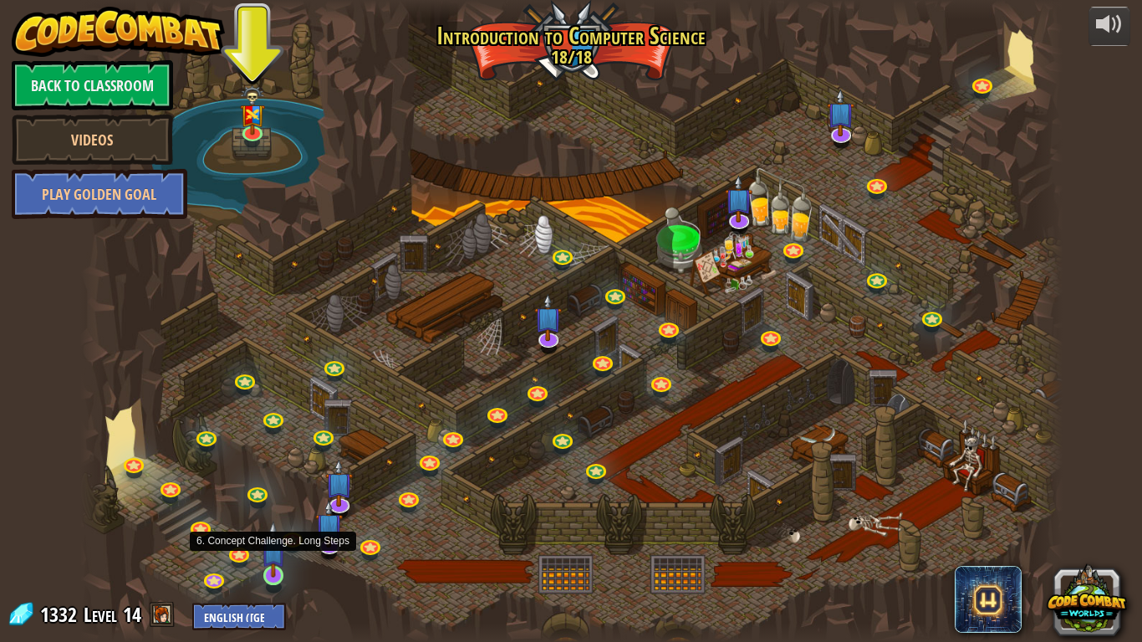
click at [269, 576] on img at bounding box center [273, 549] width 25 height 57
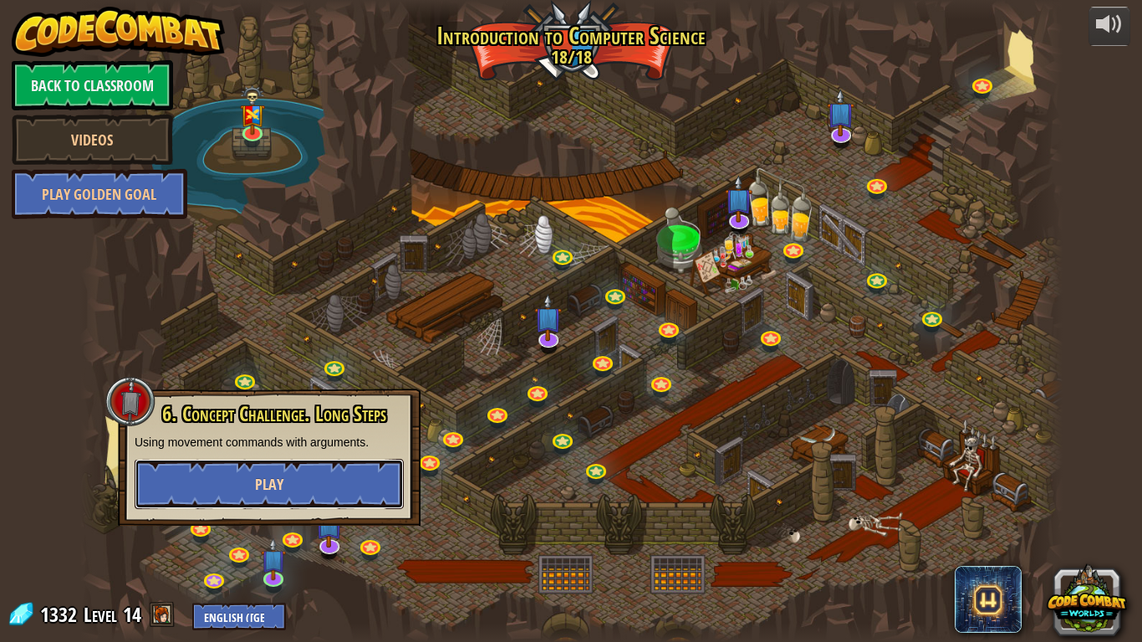
click at [289, 478] on button "Play" at bounding box center [269, 484] width 269 height 50
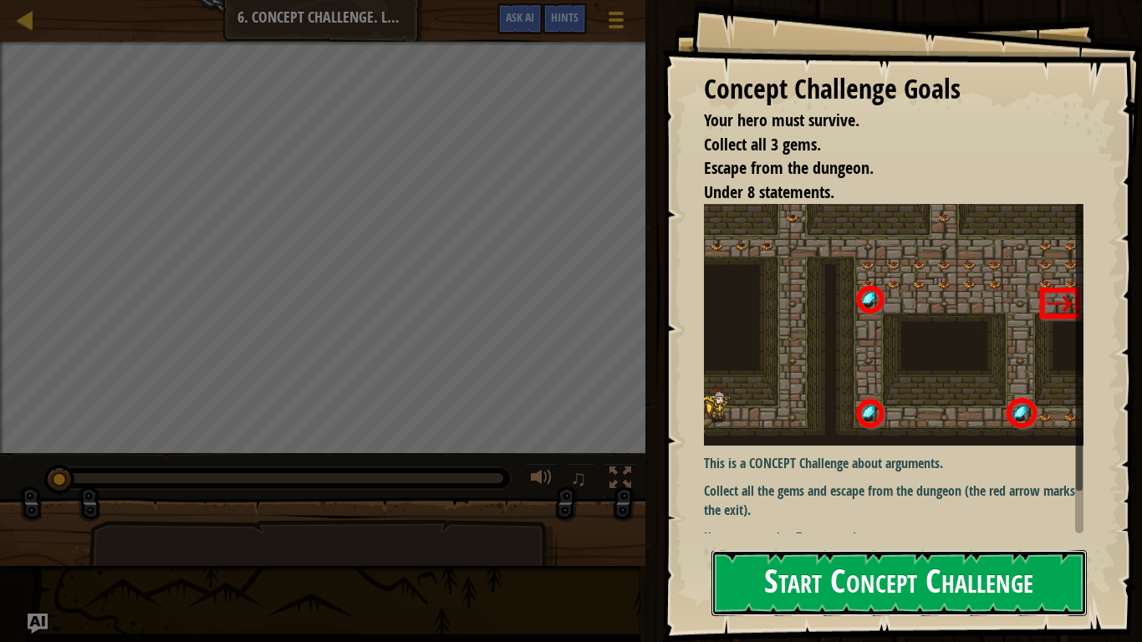
click at [859, 583] on button "Start Concept Challenge" at bounding box center [898, 583] width 375 height 66
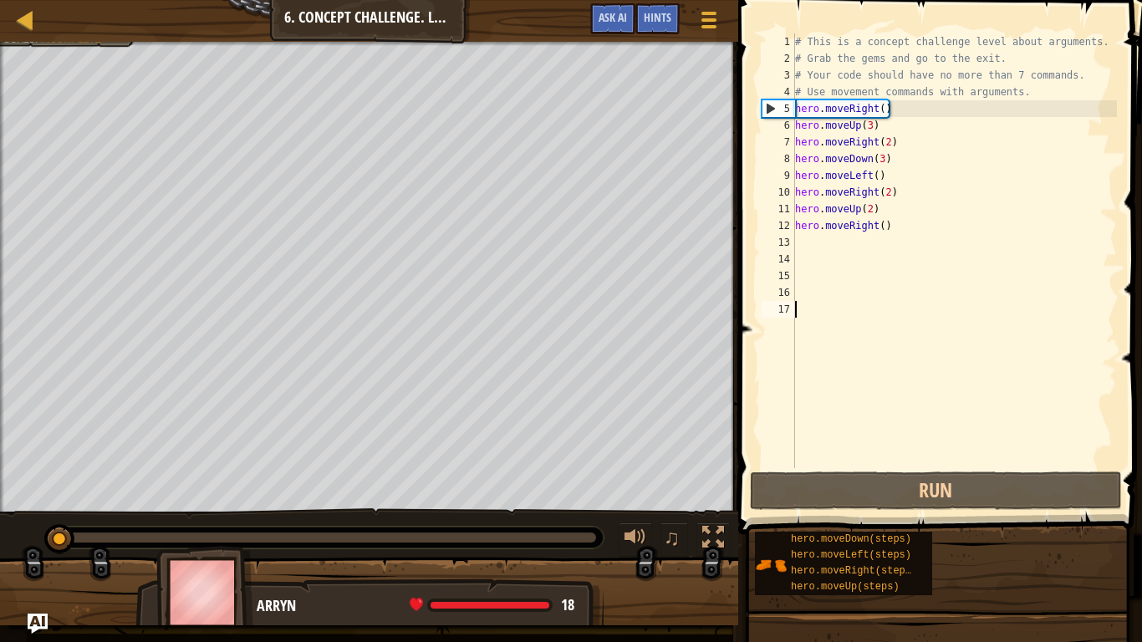
click at [795, 196] on div "# This is a concept challenge level about arguments. # Grab the gems and go to …" at bounding box center [954, 267] width 325 height 468
type textarea "hero.moveRight(2)"
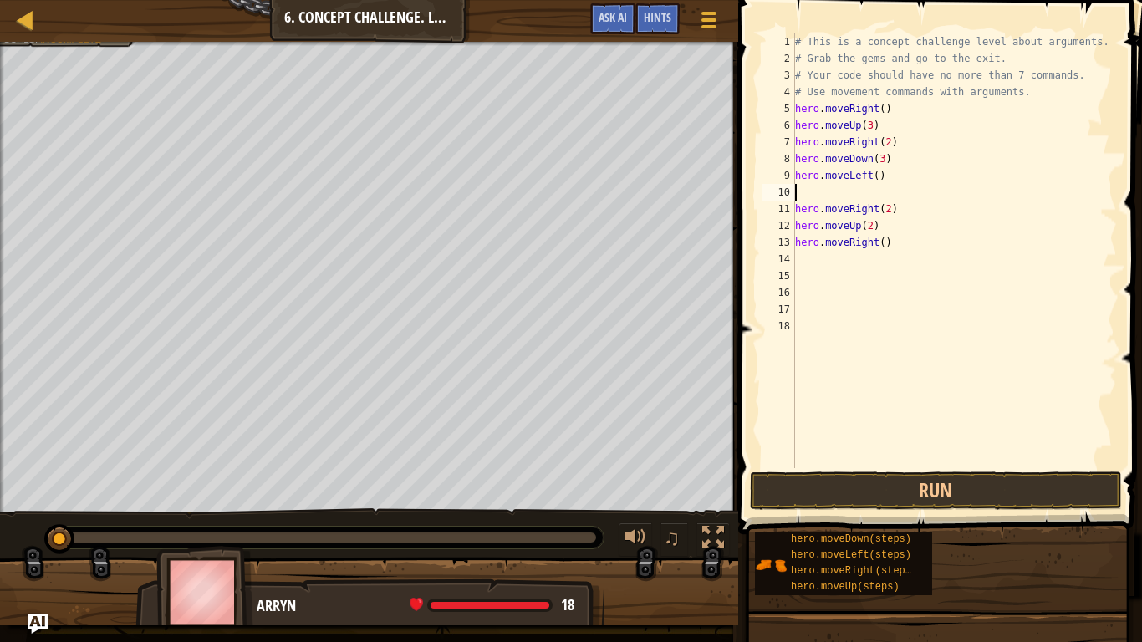
click at [808, 193] on div "# This is a concept challenge level about arguments. # Grab the gems and go to …" at bounding box center [954, 267] width 325 height 468
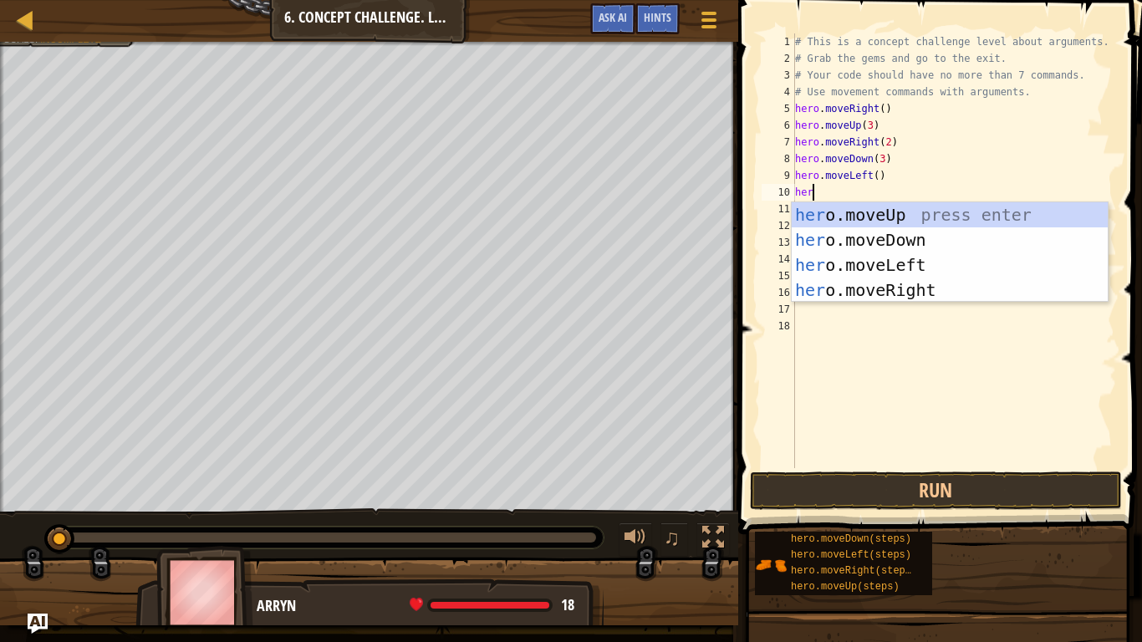
scroll to position [8, 3]
type textarea "hero"
click at [844, 212] on div "hero .moveUp press enter hero .moveDown press enter hero .moveLeft press enter …" at bounding box center [950, 277] width 316 height 150
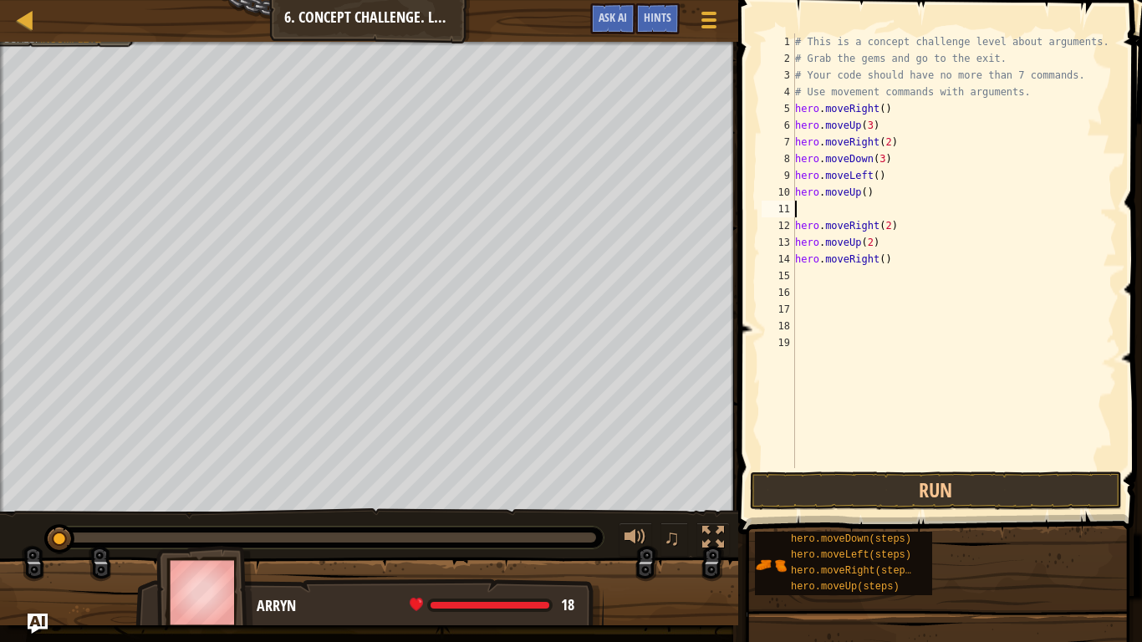
scroll to position [8, 0]
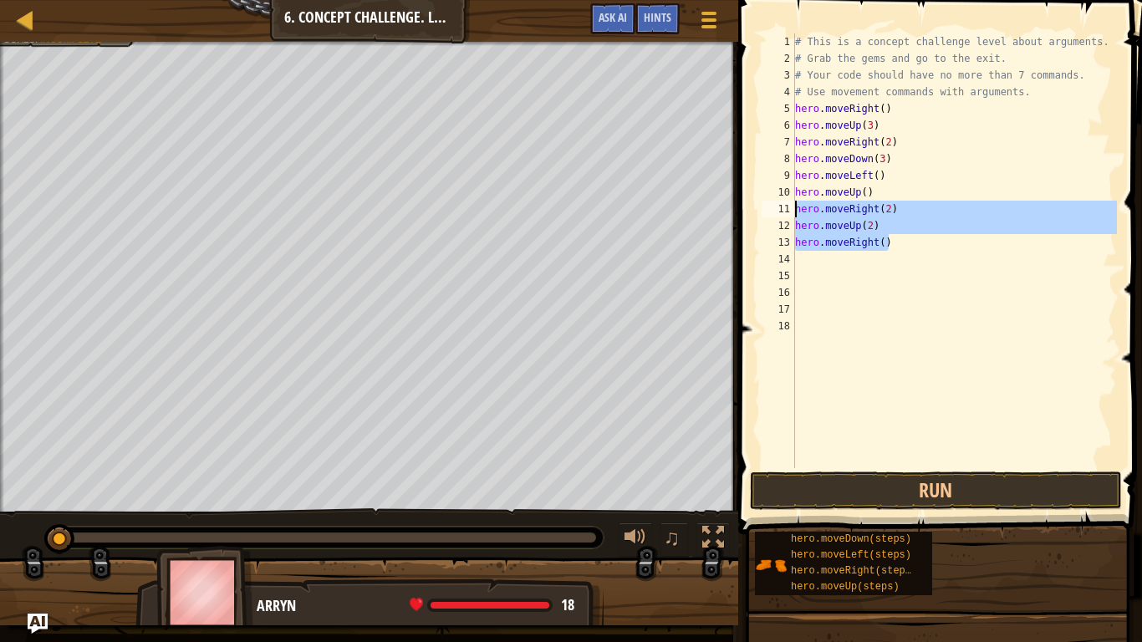
drag, startPoint x: 891, startPoint y: 242, endPoint x: 793, endPoint y: 212, distance: 103.4
click at [793, 212] on div "hero.moveUp() 1 2 3 4 5 6 7 8 9 10 11 12 13 14 15 16 17 18 # This is a concept …" at bounding box center [937, 250] width 359 height 435
type textarea "hero.moveRight(2) hero.moveUp(2)"
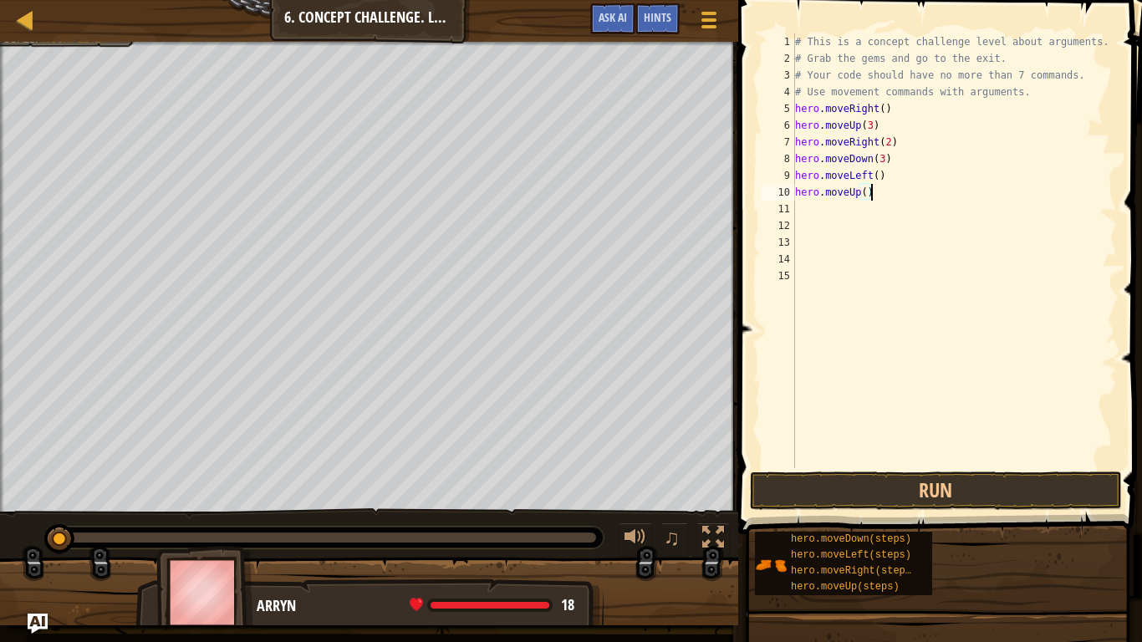
click at [864, 196] on div "# This is a concept challenge level about arguments. # Grab the gems and go to …" at bounding box center [954, 267] width 325 height 468
type textarea "hero.moveUp(2)"
click at [829, 212] on div "# This is a concept challenge level about arguments. # Grab the gems and go to …" at bounding box center [954, 267] width 325 height 468
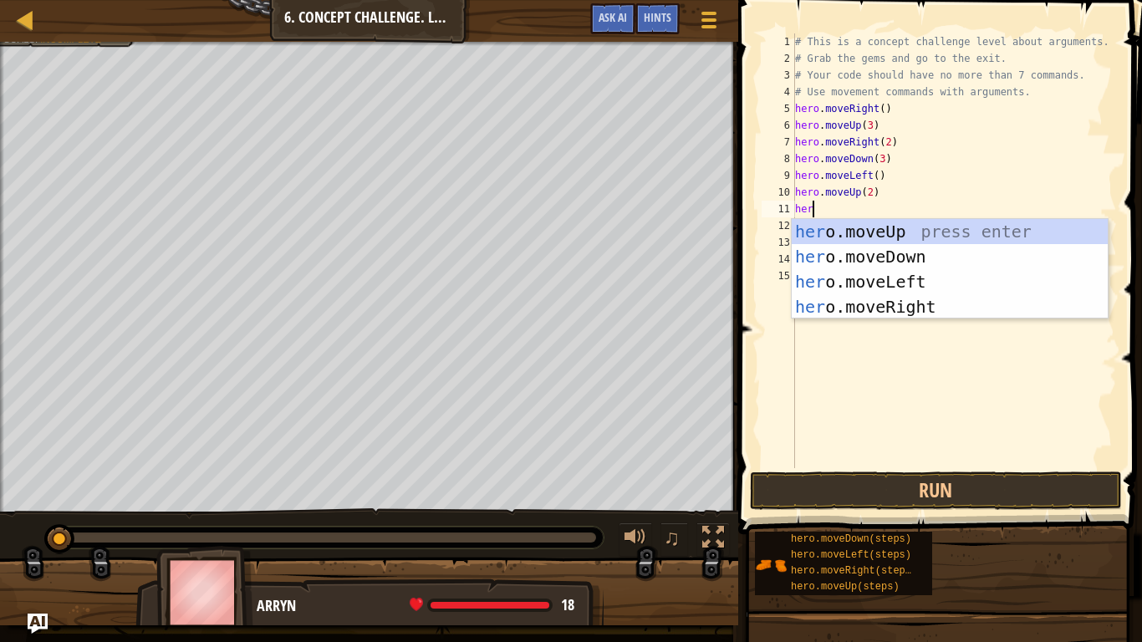
type textarea "hero"
click at [915, 305] on div "hero .moveUp press enter hero .moveDown press enter hero .moveLeft press enter …" at bounding box center [950, 294] width 316 height 150
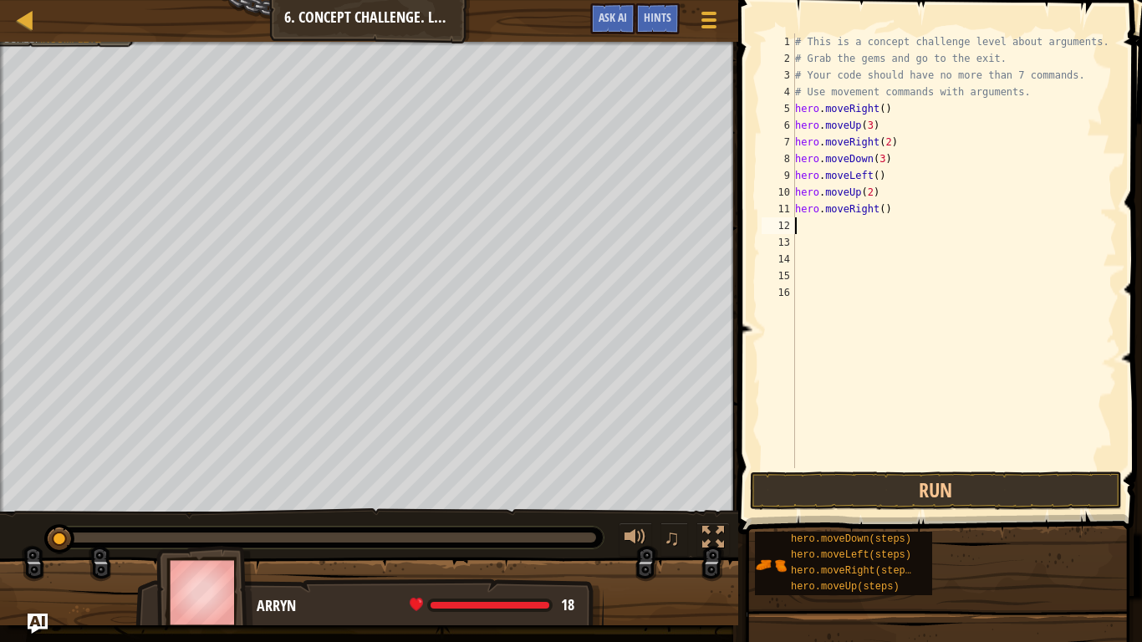
scroll to position [8, 0]
click at [883, 212] on div "# This is a concept challenge level about arguments. # Grab the gems and go to …" at bounding box center [954, 267] width 325 height 468
type textarea "hero.moveRight(3)"
click at [971, 487] on button "Run" at bounding box center [936, 491] width 372 height 38
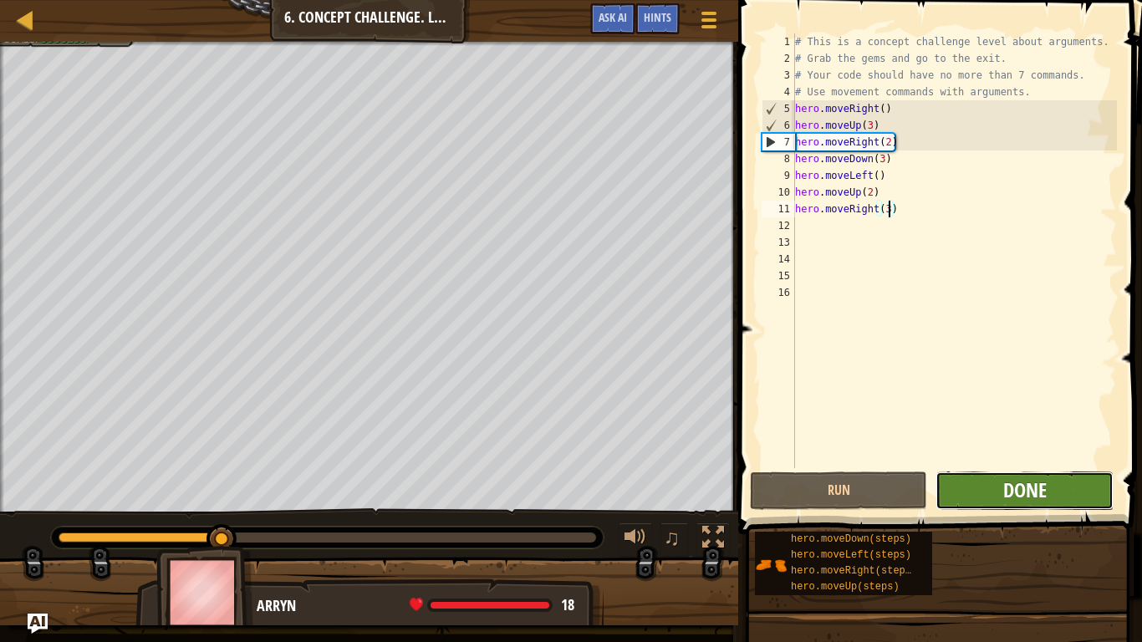
click at [1044, 490] on span "Done" at bounding box center [1024, 490] width 43 height 27
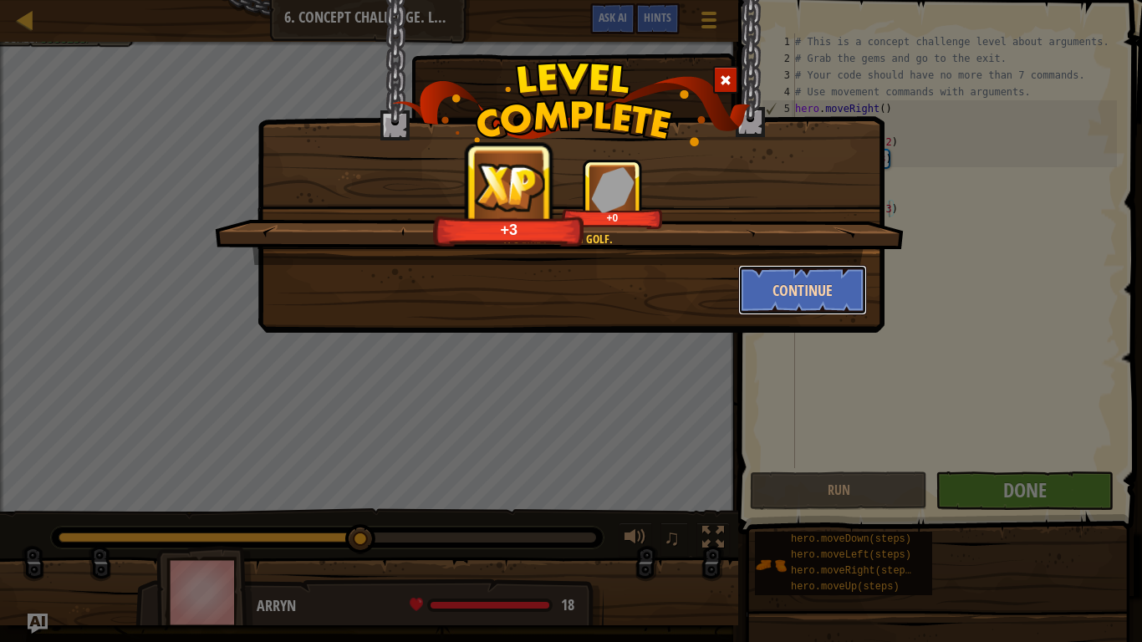
click at [813, 298] on button "Continue" at bounding box center [803, 290] width 130 height 50
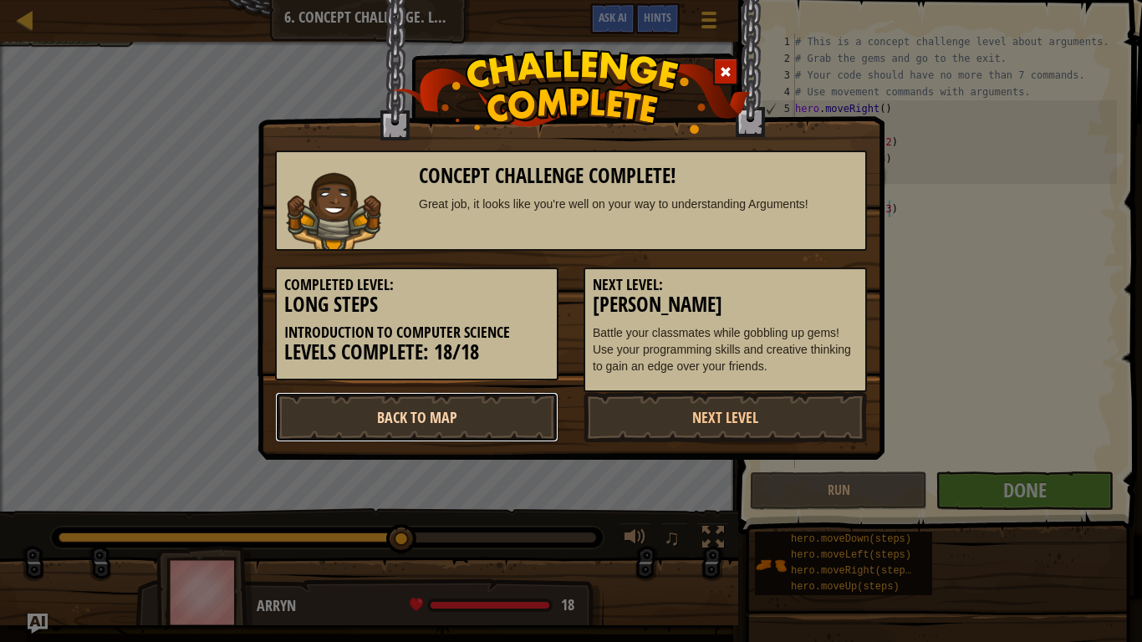
click at [485, 426] on link "Back to Map" at bounding box center [416, 417] width 283 height 50
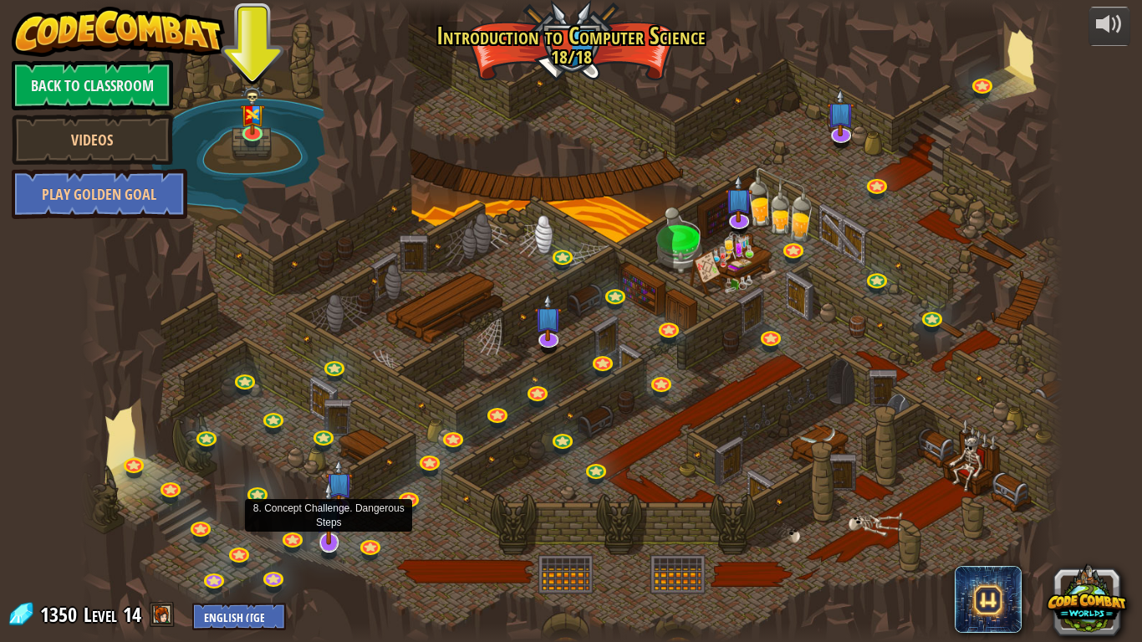
click at [324, 541] on img at bounding box center [329, 513] width 28 height 64
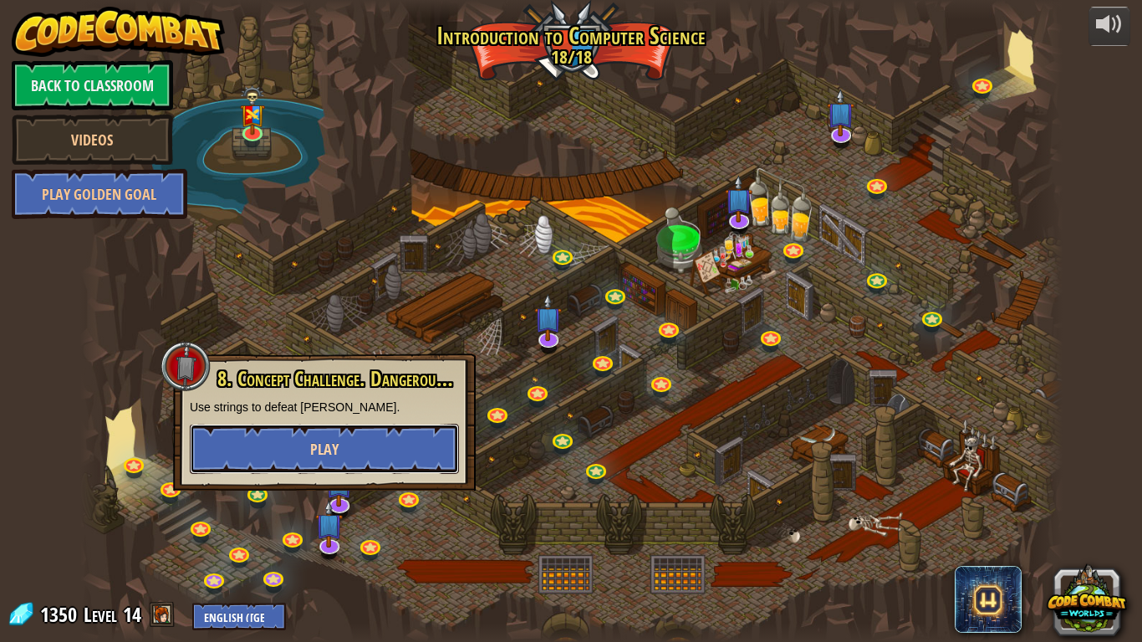
click at [411, 449] on button "Play" at bounding box center [324, 449] width 269 height 50
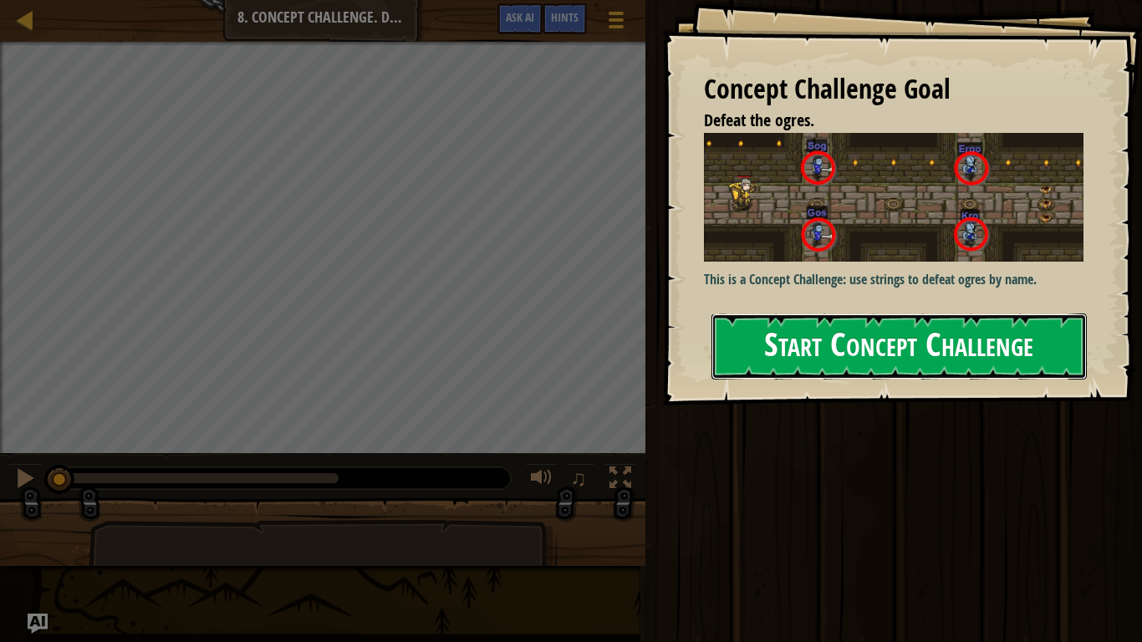
click at [819, 342] on button "Start Concept Challenge" at bounding box center [898, 347] width 375 height 66
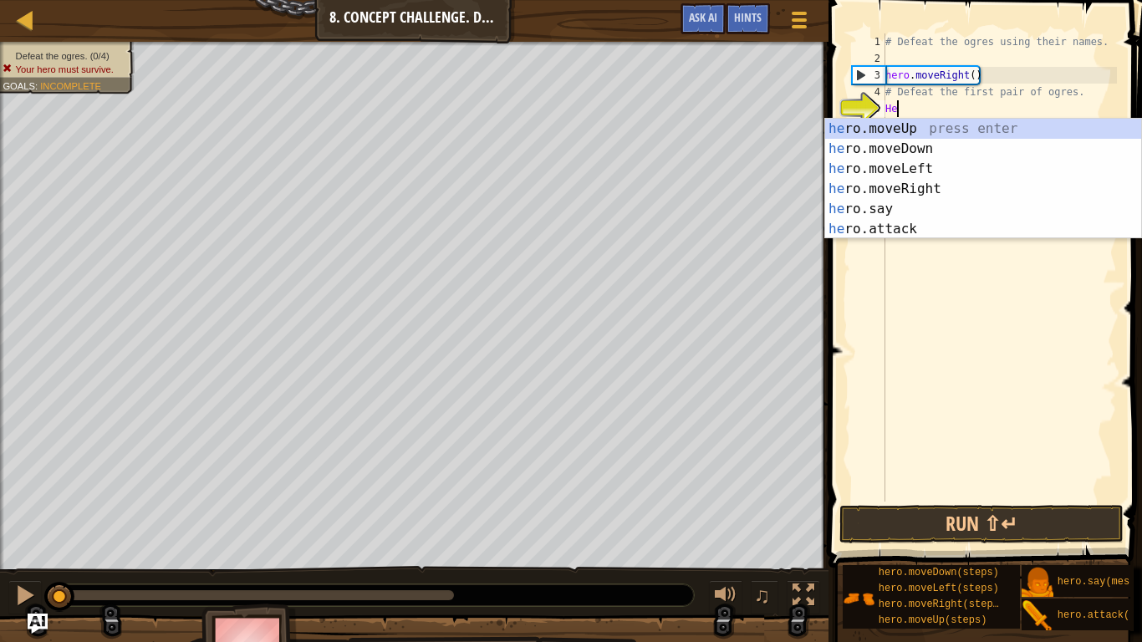
scroll to position [8, 2]
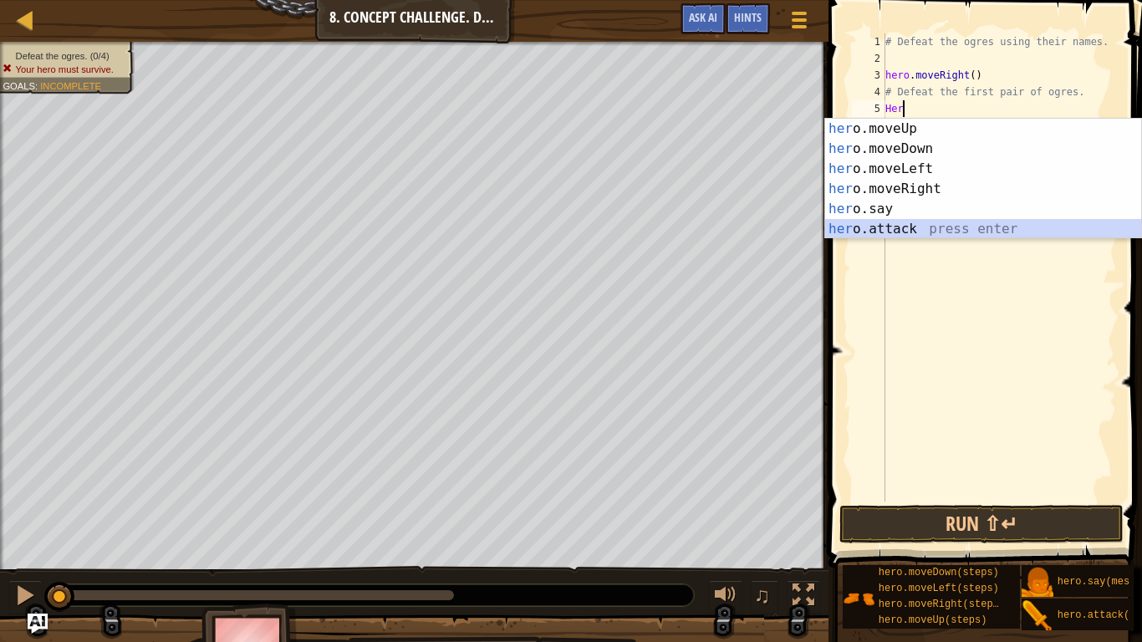
click at [919, 231] on div "her o.moveUp press enter her o.moveDown press enter her o.moveLeft press enter …" at bounding box center [983, 199] width 316 height 161
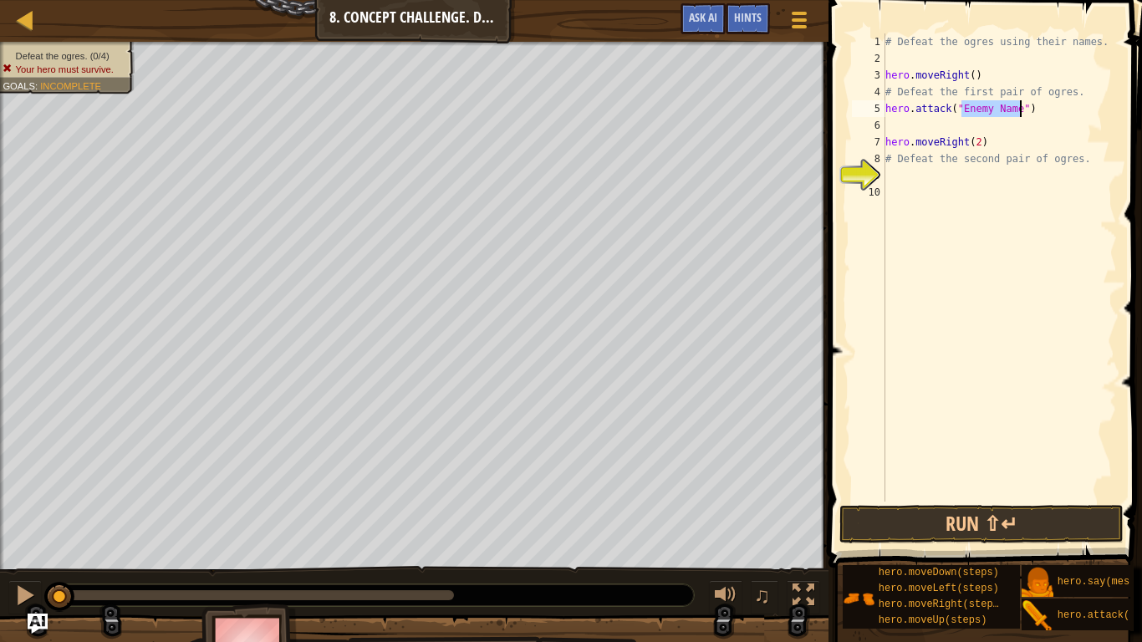
click at [1018, 114] on div "# Defeat the ogres using their names. hero . moveRight ( ) # Defeat the first p…" at bounding box center [999, 284] width 235 height 502
type textarea "hero.attack("Sog")"
click at [954, 128] on div "# Defeat the ogres using their names. hero . moveRight ( ) # Defeat the first p…" at bounding box center [999, 284] width 235 height 502
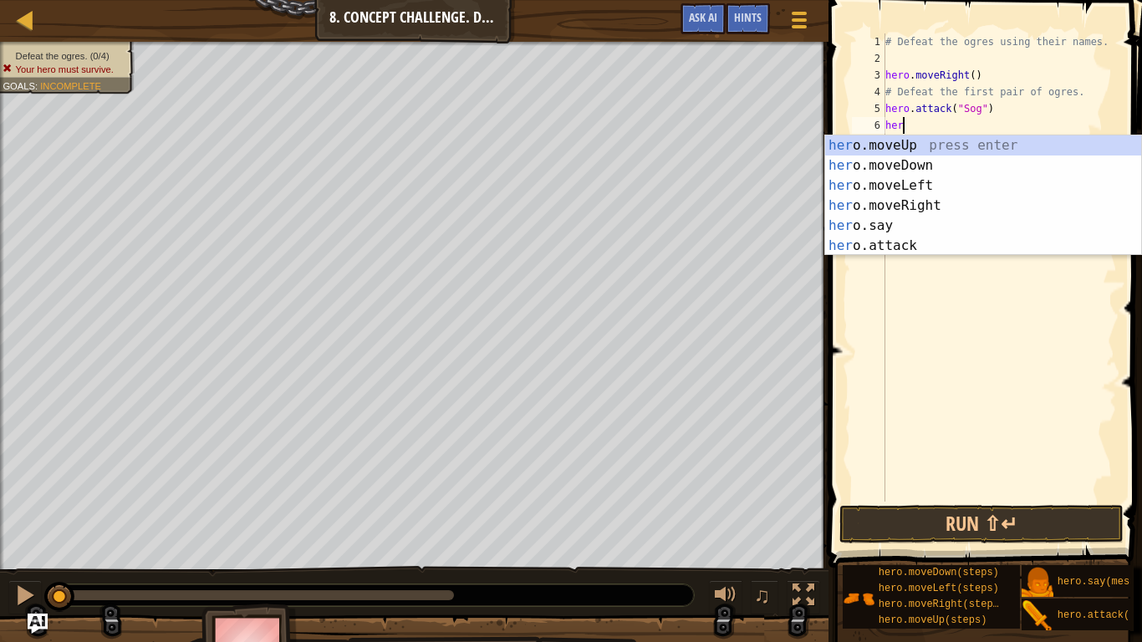
scroll to position [8, 3]
click at [961, 237] on div "hero .moveUp press enter hero .moveDown press enter hero .moveLeft press enter …" at bounding box center [983, 215] width 316 height 161
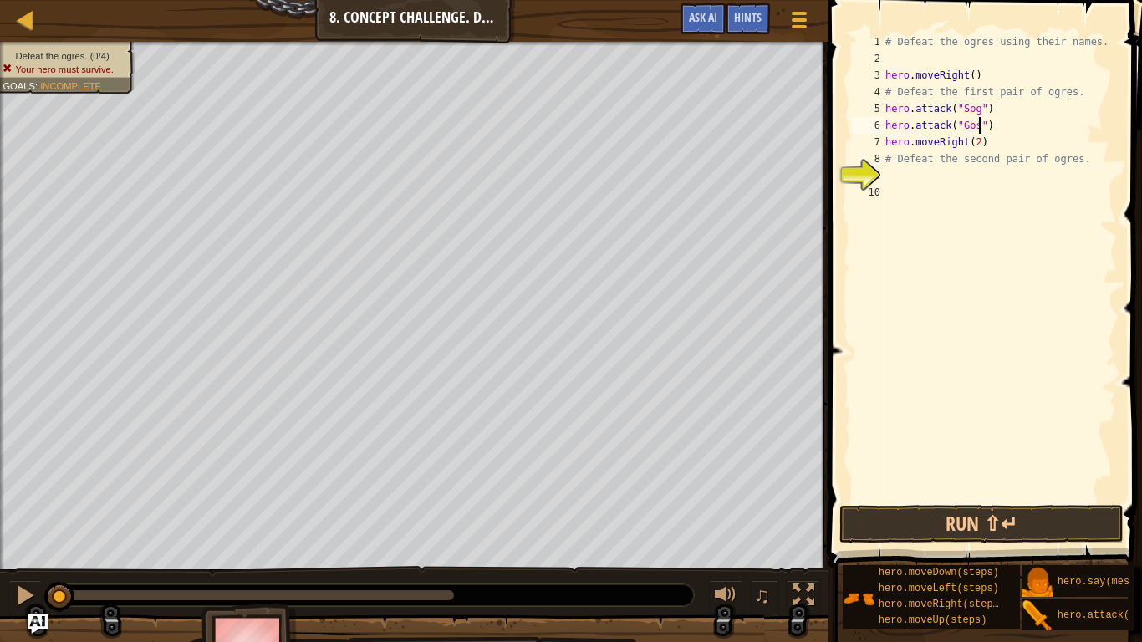
scroll to position [8, 14]
click at [1005, 129] on div "# Defeat the ogres using their names. hero . moveRight ( ) # Defeat the first p…" at bounding box center [999, 284] width 235 height 502
click at [1009, 144] on div "# Defeat the ogres using their names. hero . moveRight ( ) # Defeat the first p…" at bounding box center [999, 284] width 235 height 502
type textarea "hero.moveRight(2)"
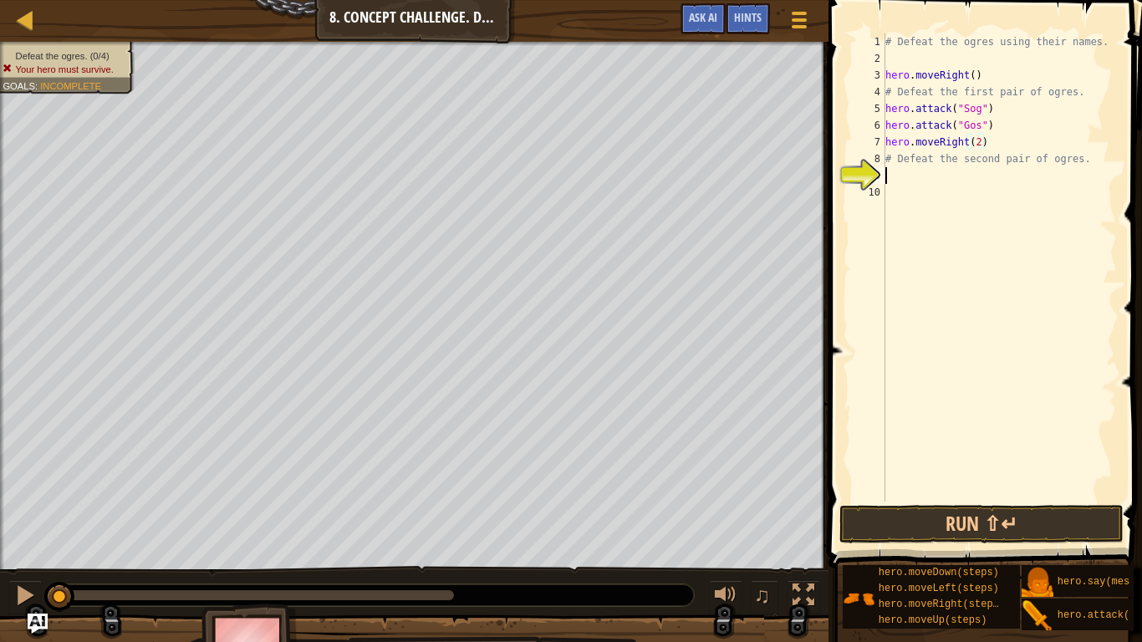
click at [923, 181] on div "# Defeat the ogres using their names. hero . moveRight ( ) # Defeat the first p…" at bounding box center [999, 284] width 235 height 502
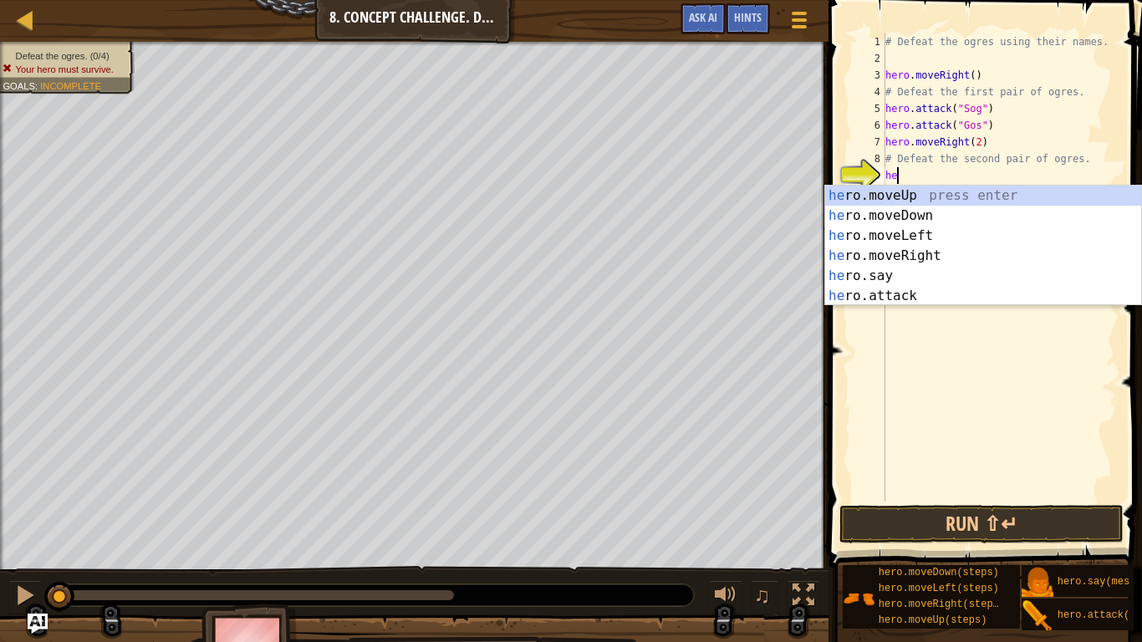
scroll to position [8, 1]
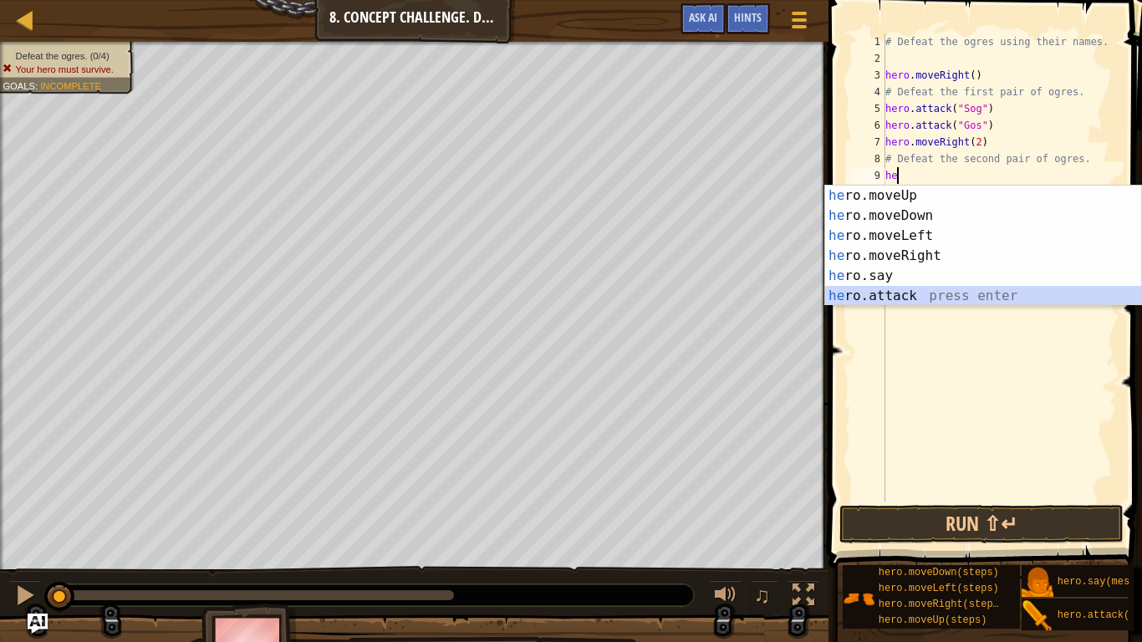
click at [947, 291] on div "he ro.moveUp press enter he ro.moveDown press enter he ro.moveLeft press enter …" at bounding box center [983, 266] width 316 height 161
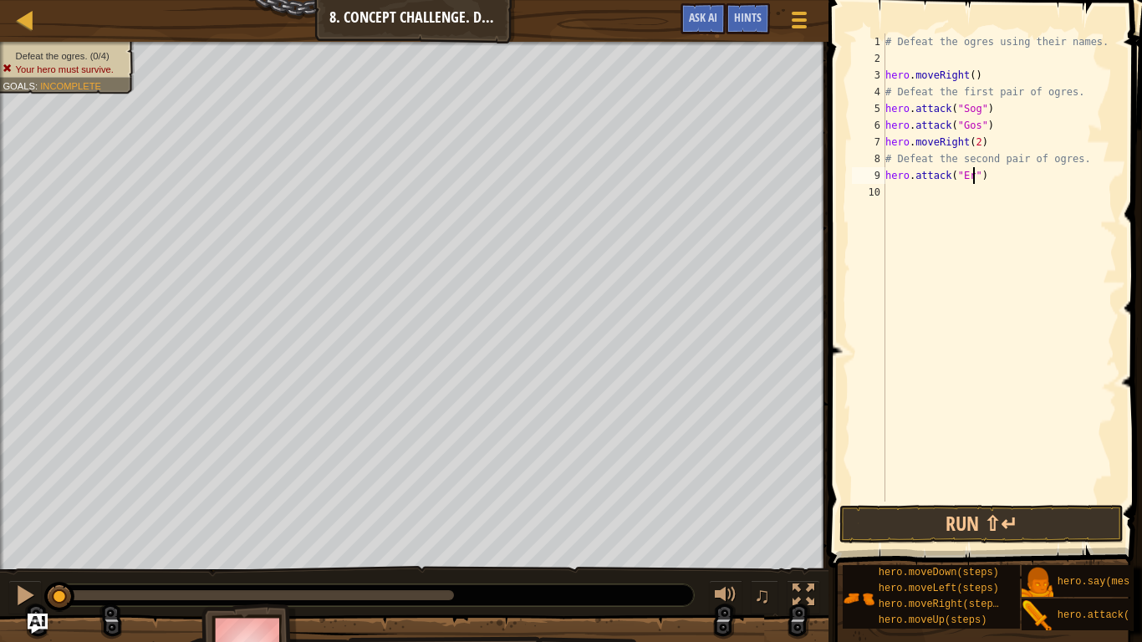
type textarea "hero.attack("Ergo")"
click at [954, 196] on div "# Defeat the ogres using their names. hero . moveRight ( ) # Defeat the first p…" at bounding box center [999, 284] width 235 height 502
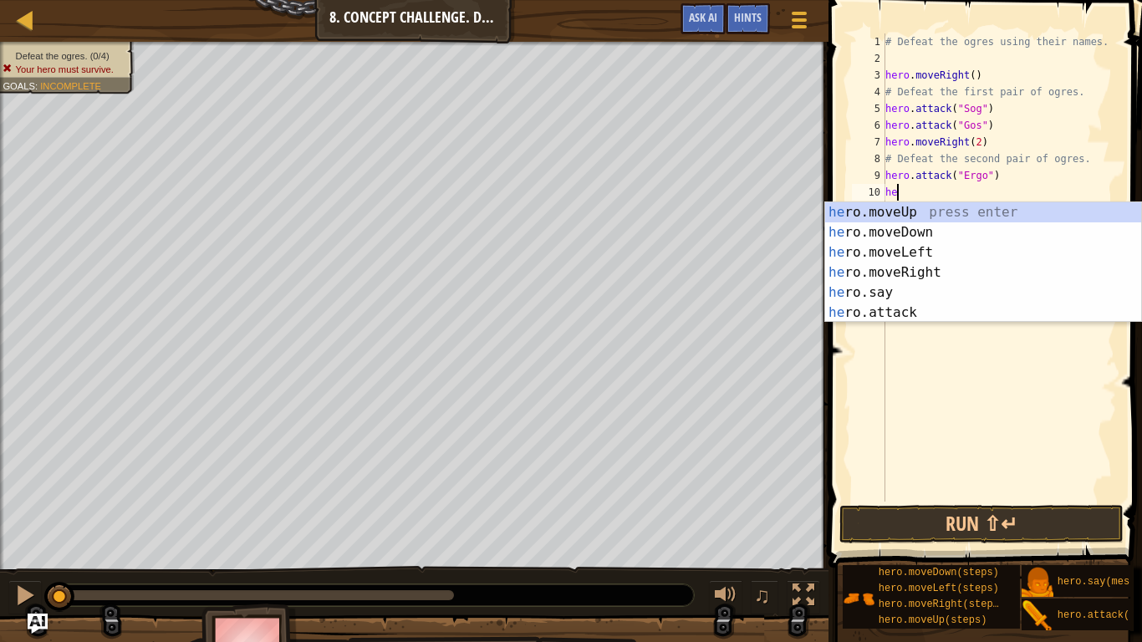
scroll to position [8, 3]
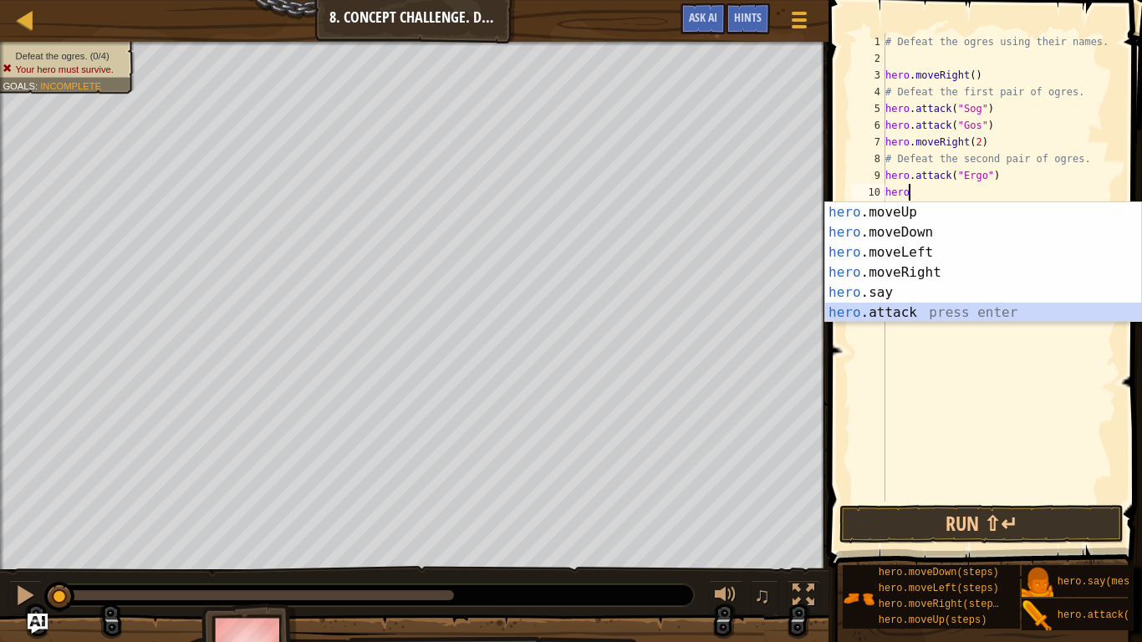
click at [947, 309] on div "hero .moveUp press enter hero .moveDown press enter hero .moveLeft press enter …" at bounding box center [983, 282] width 316 height 161
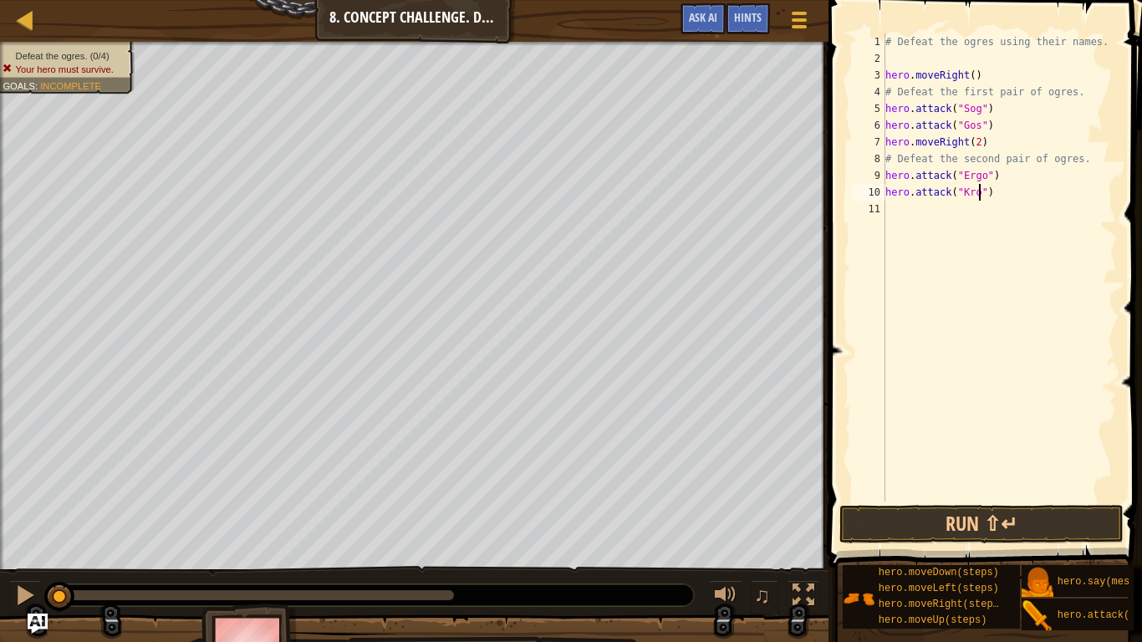
scroll to position [8, 14]
click at [1044, 527] on button "Run ⇧↵" at bounding box center [981, 524] width 284 height 38
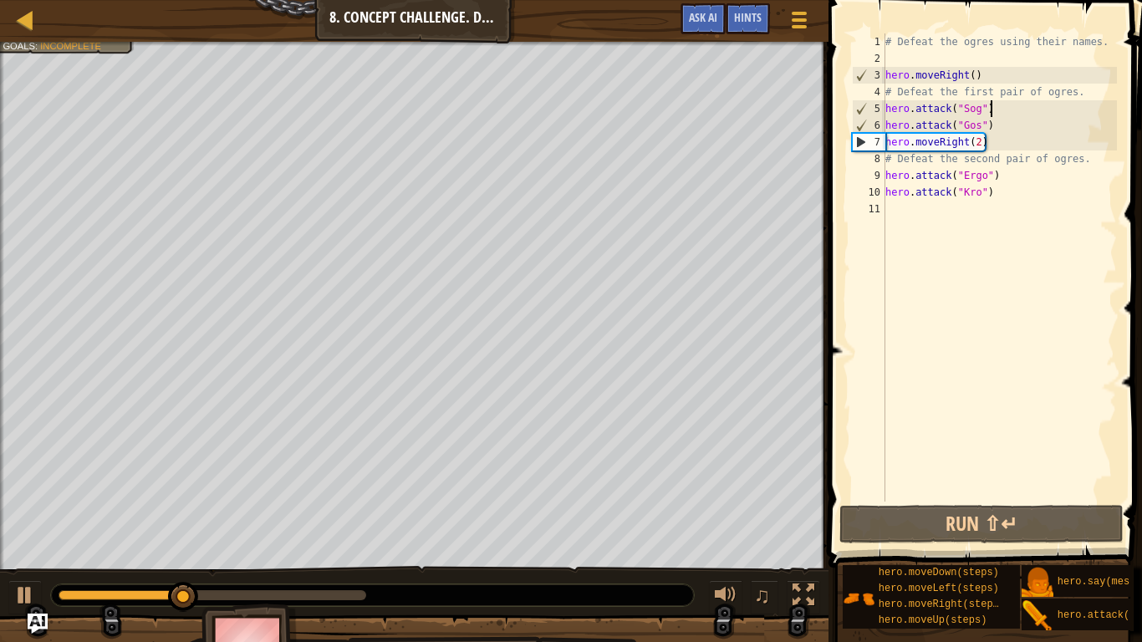
click at [996, 115] on div "# Defeat the ogres using their names. hero . moveRight ( ) # Defeat the first p…" at bounding box center [999, 284] width 235 height 502
type textarea "hero.attack("Sog")"
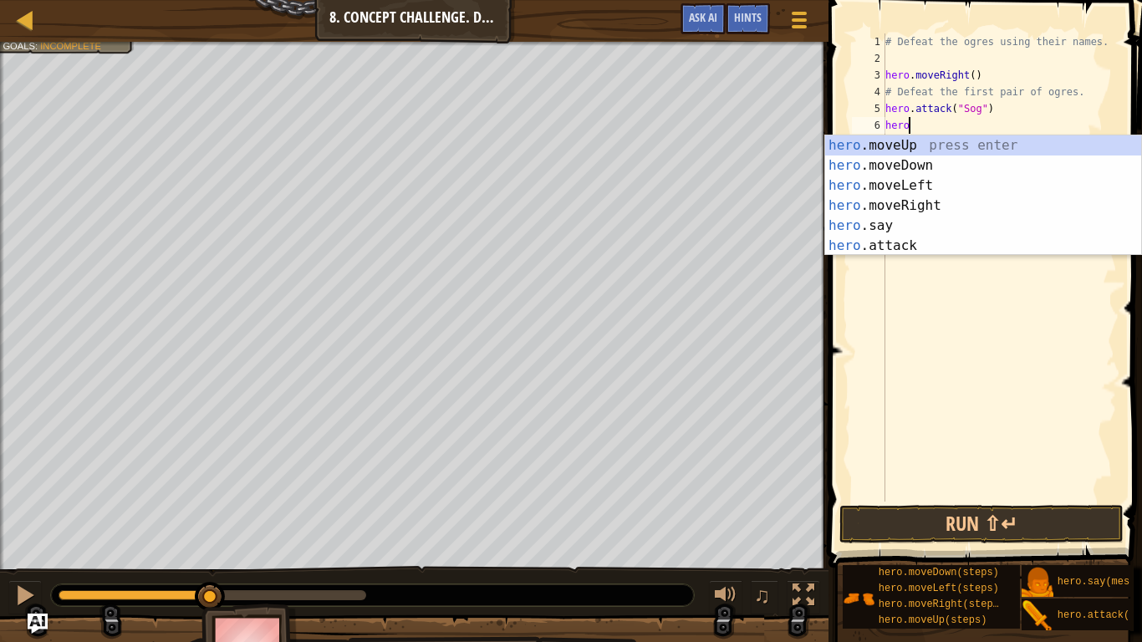
scroll to position [8, 3]
click at [981, 249] on div "hero .moveUp press enter hero .moveDown press enter hero .moveLeft press enter …" at bounding box center [983, 215] width 316 height 161
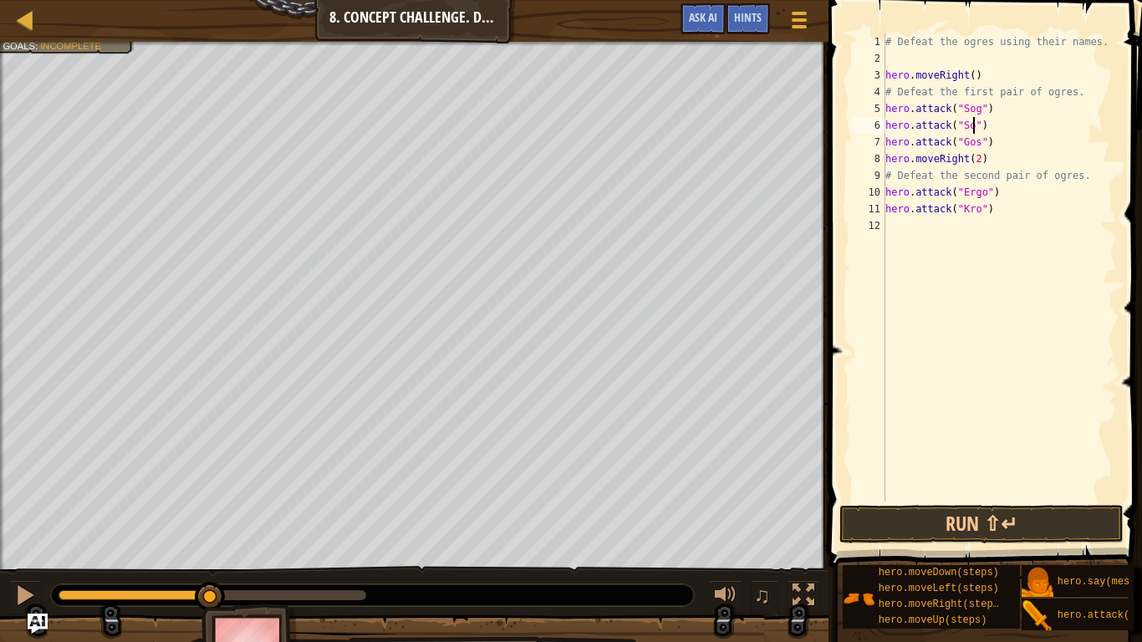
scroll to position [8, 14]
click at [1014, 143] on div "# Defeat the ogres using their names. hero . moveRight ( ) # Defeat the first p…" at bounding box center [999, 284] width 235 height 502
type textarea "hero.attack("Gos")"
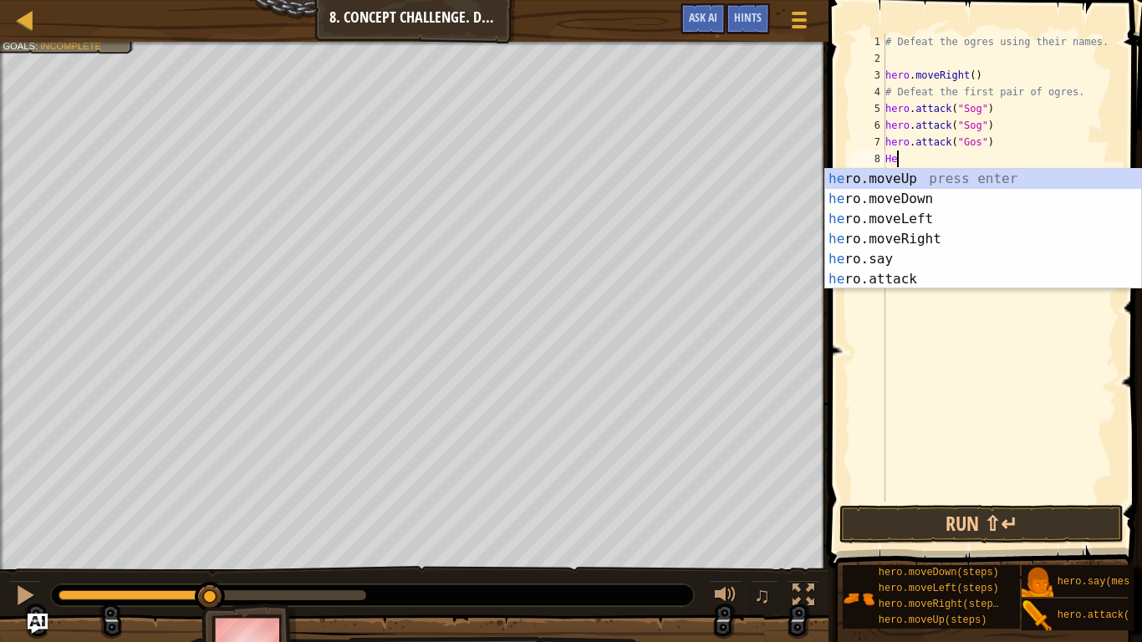
scroll to position [8, 3]
click at [992, 274] on div "hero .moveUp press enter hero .moveDown press enter hero .moveLeft press enter …" at bounding box center [983, 249] width 316 height 161
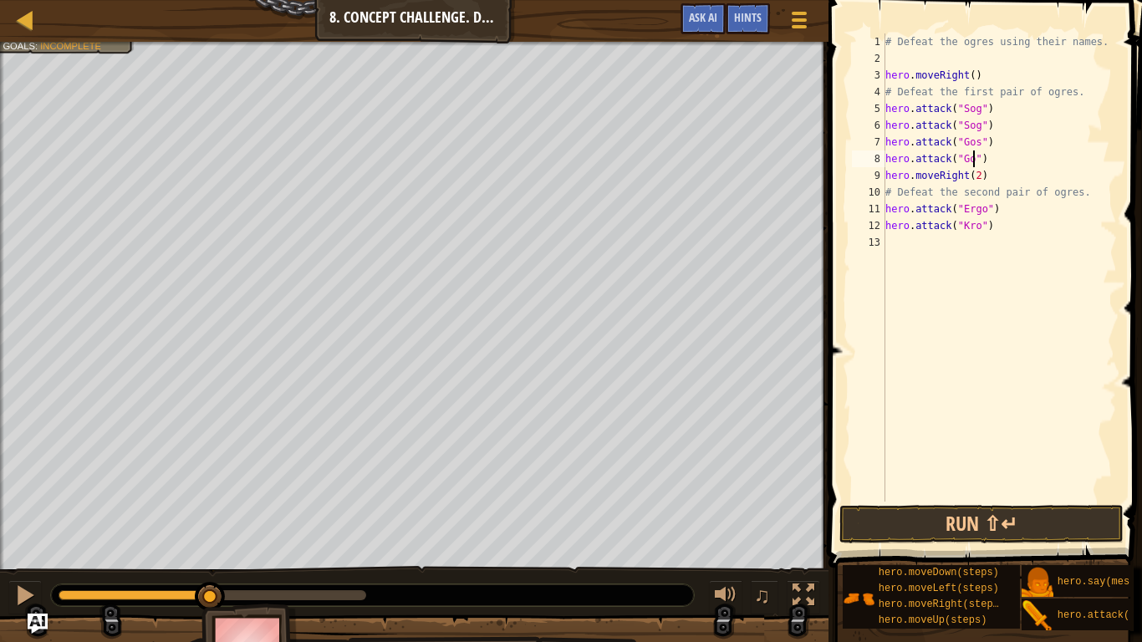
scroll to position [8, 14]
click at [1007, 212] on div "# Defeat the ogres using their names. hero . moveRight ( ) # Defeat the first p…" at bounding box center [999, 284] width 235 height 502
type textarea "hero.attack("Ergo")"
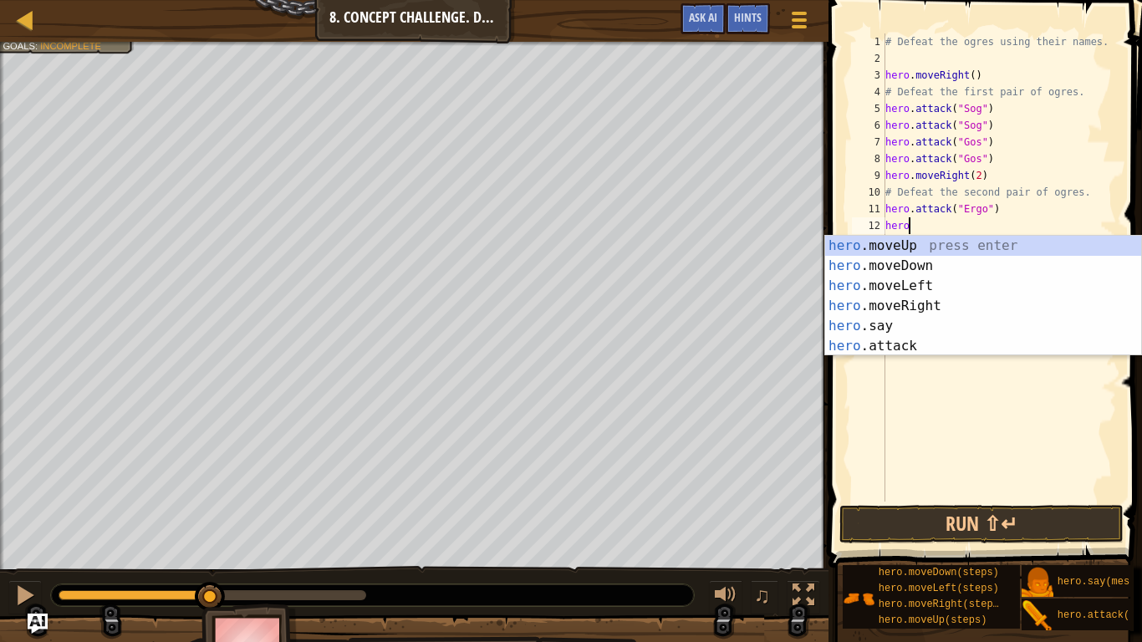
scroll to position [8, 3]
click at [981, 347] on div "hero .moveUp press enter hero .moveDown press enter hero .moveLeft press enter …" at bounding box center [983, 316] width 316 height 161
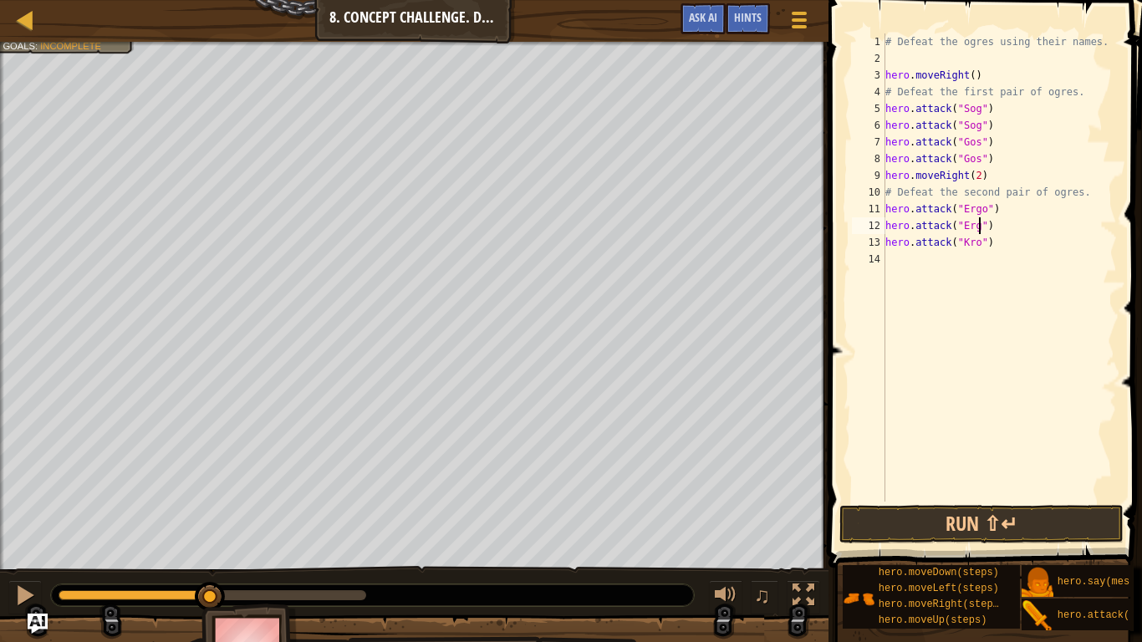
scroll to position [8, 15]
type textarea "hero.attack("Ergo")"
click at [905, 261] on div "# Defeat the ogres using their names. hero . moveRight ( ) # Defeat the first p…" at bounding box center [999, 284] width 235 height 502
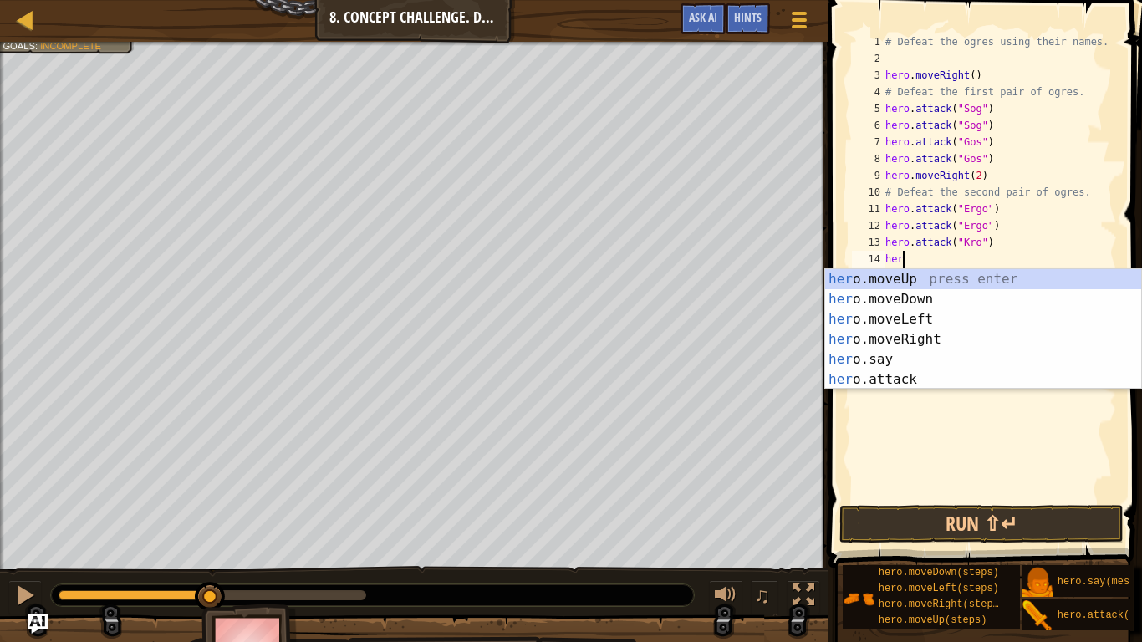
scroll to position [8, 3]
click at [922, 374] on div "hero .moveUp press enter hero .moveDown press enter hero .moveLeft press enter …" at bounding box center [983, 349] width 316 height 161
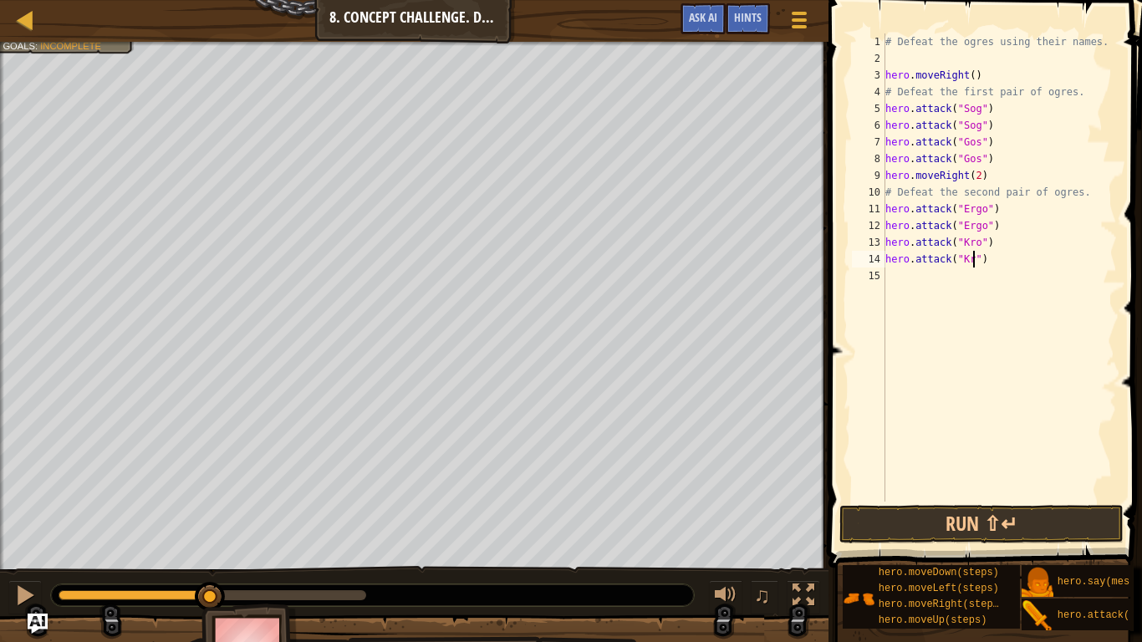
scroll to position [8, 14]
type textarea "hero.attack("Kro")"
click at [940, 519] on button "Run ⇧↵" at bounding box center [981, 524] width 284 height 38
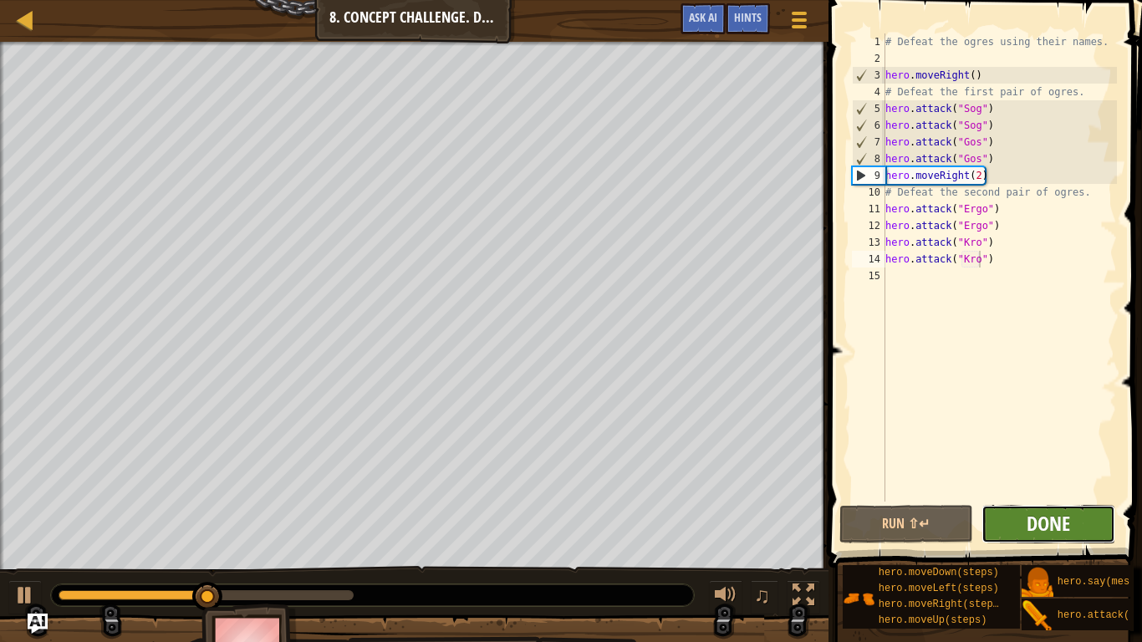
click at [1066, 523] on span "Done" at bounding box center [1048, 523] width 43 height 27
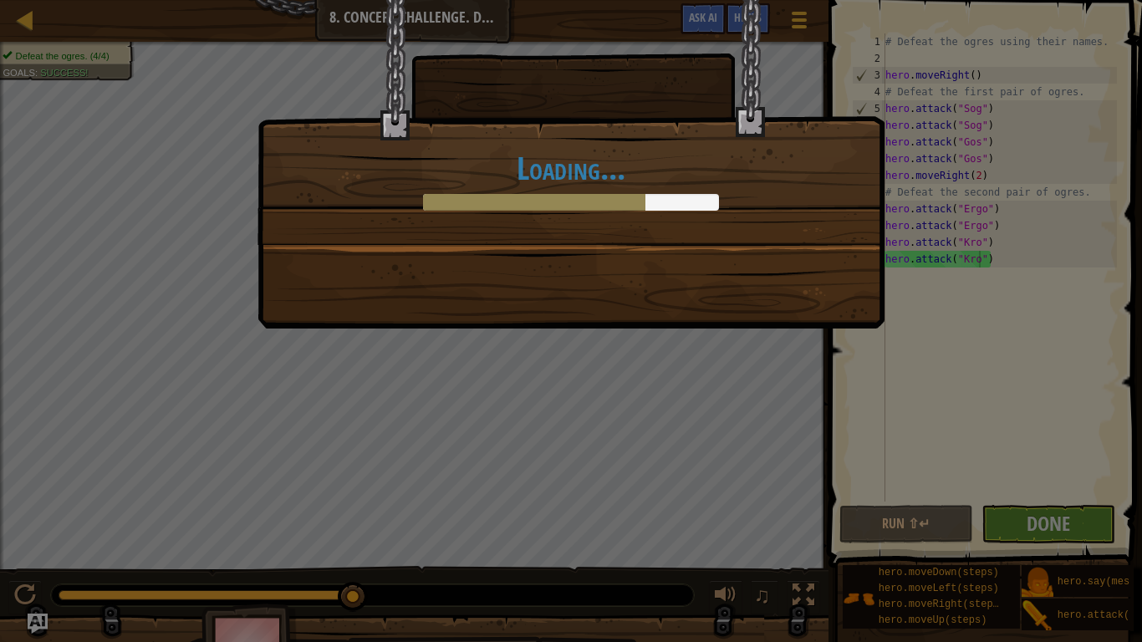
click at [744, 205] on div "Loading..." at bounding box center [571, 180] width 592 height 60
